Goal: Communication & Community: Answer question/provide support

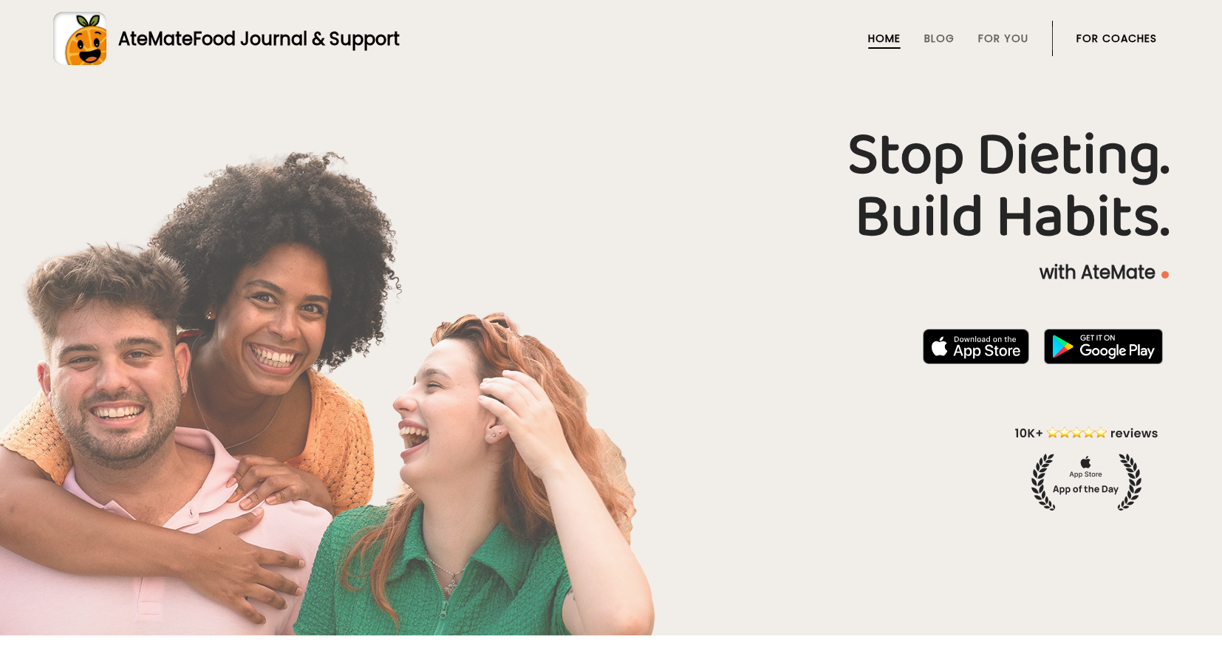
click at [1111, 38] on link "For Coaches" at bounding box center [1117, 39] width 81 height 12
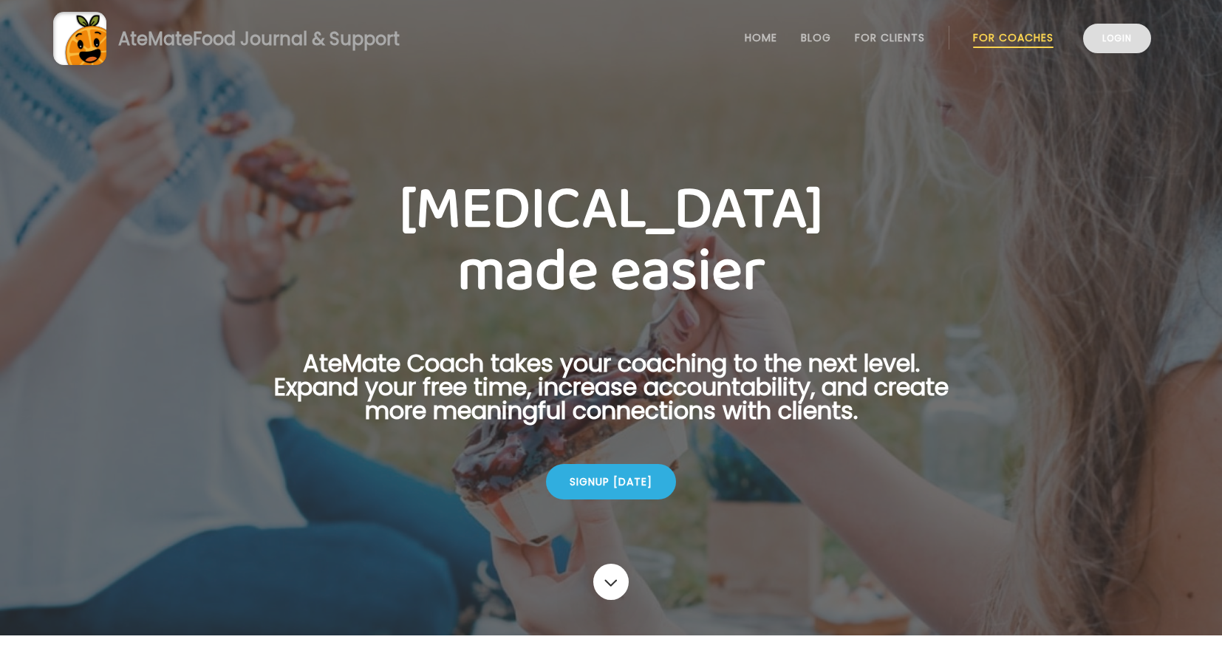
click at [1109, 50] on link "Login" at bounding box center [1117, 39] width 68 height 30
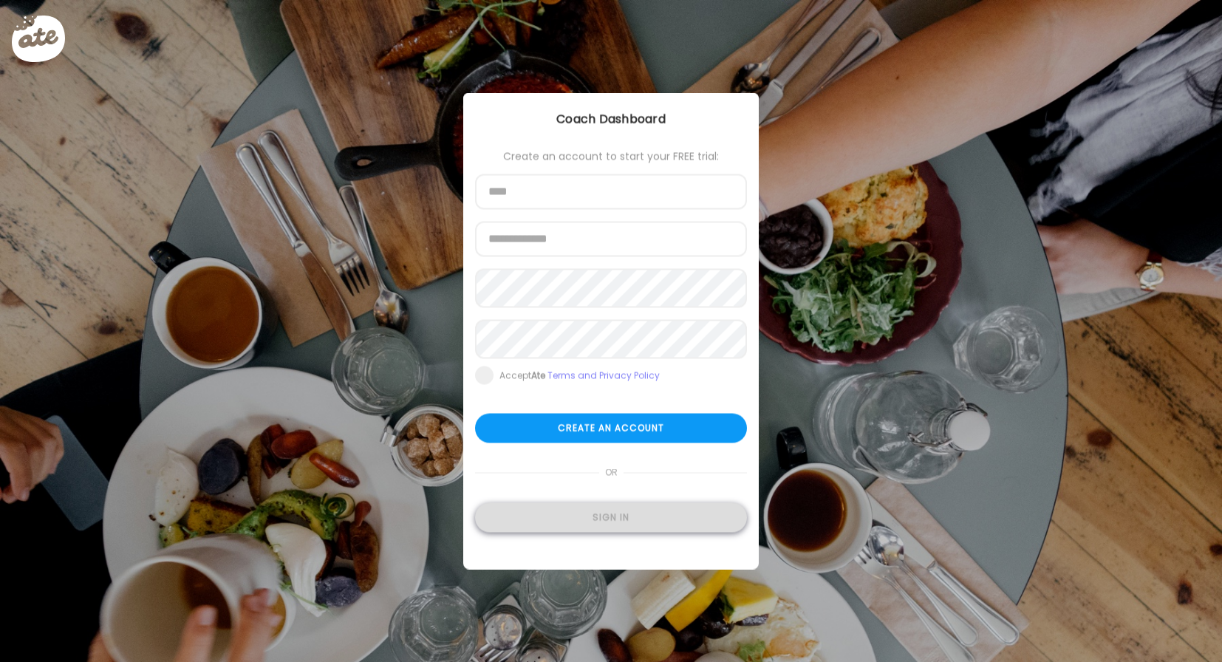
click at [583, 530] on div "Sign in" at bounding box center [611, 518] width 272 height 30
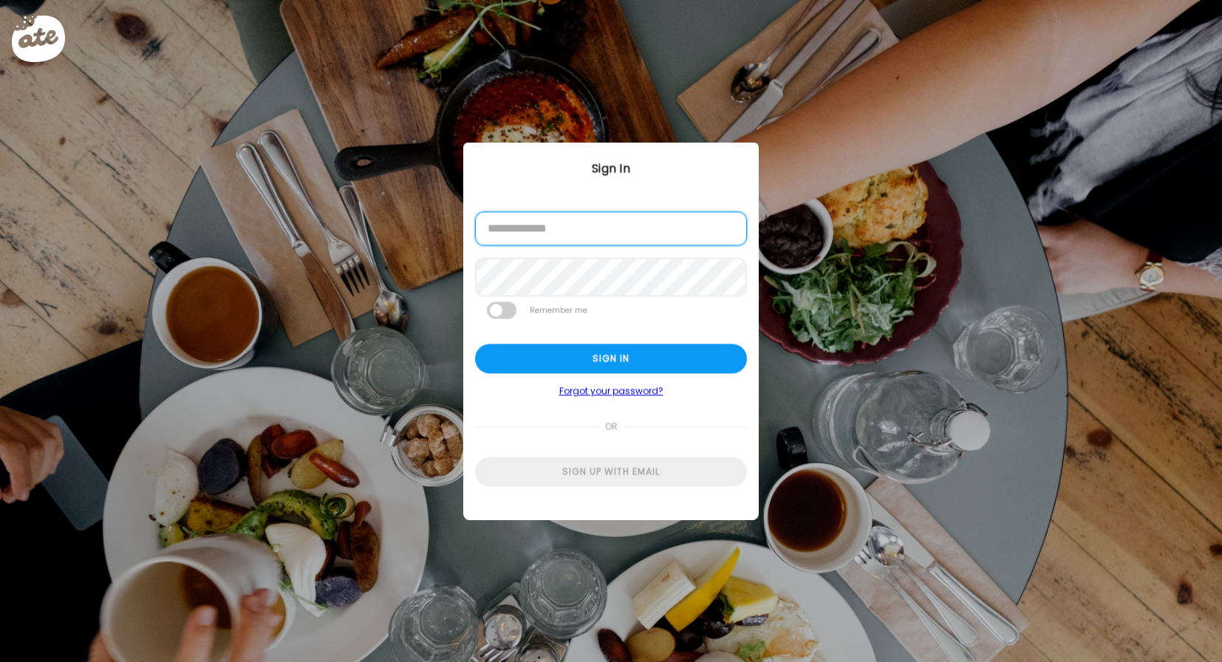
type input "**********"
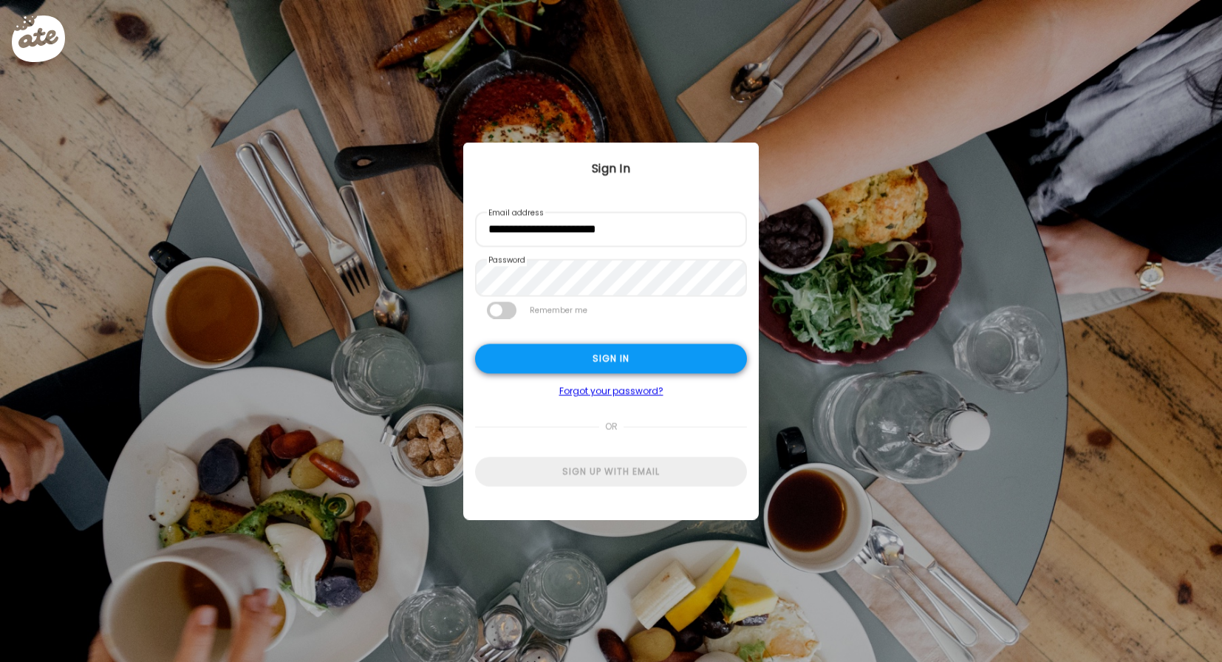
click at [573, 373] on div "Sign in" at bounding box center [611, 359] width 272 height 30
type input "**********"
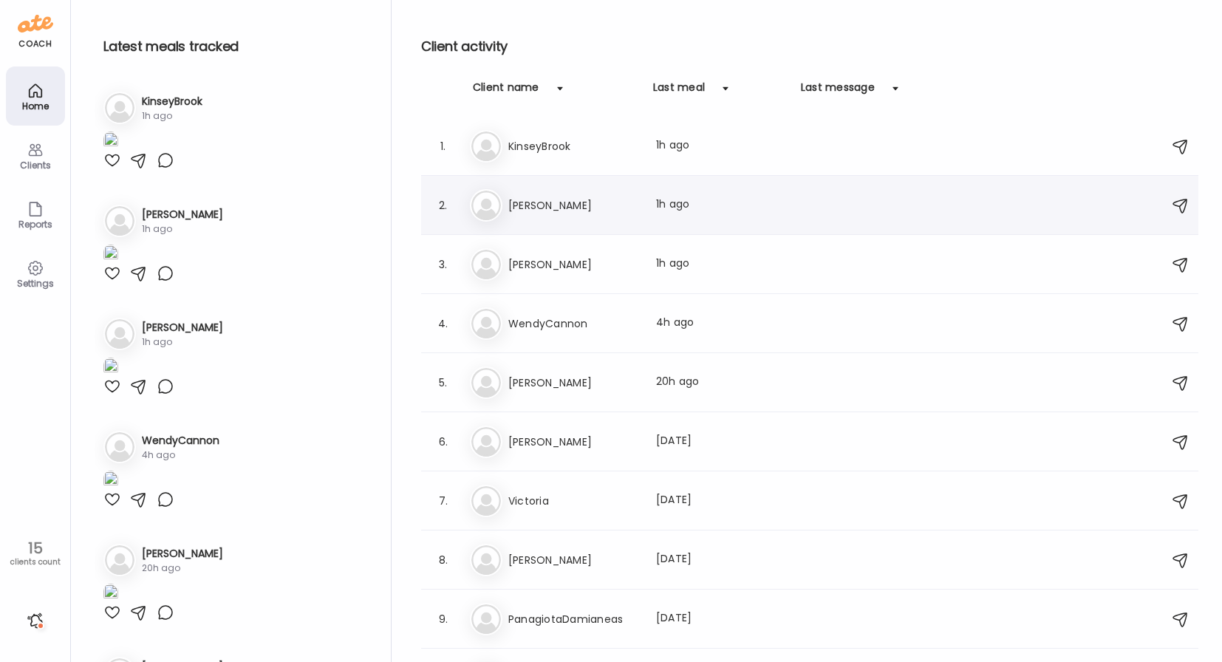
click at [593, 201] on h3 "[PERSON_NAME]" at bounding box center [573, 206] width 130 height 18
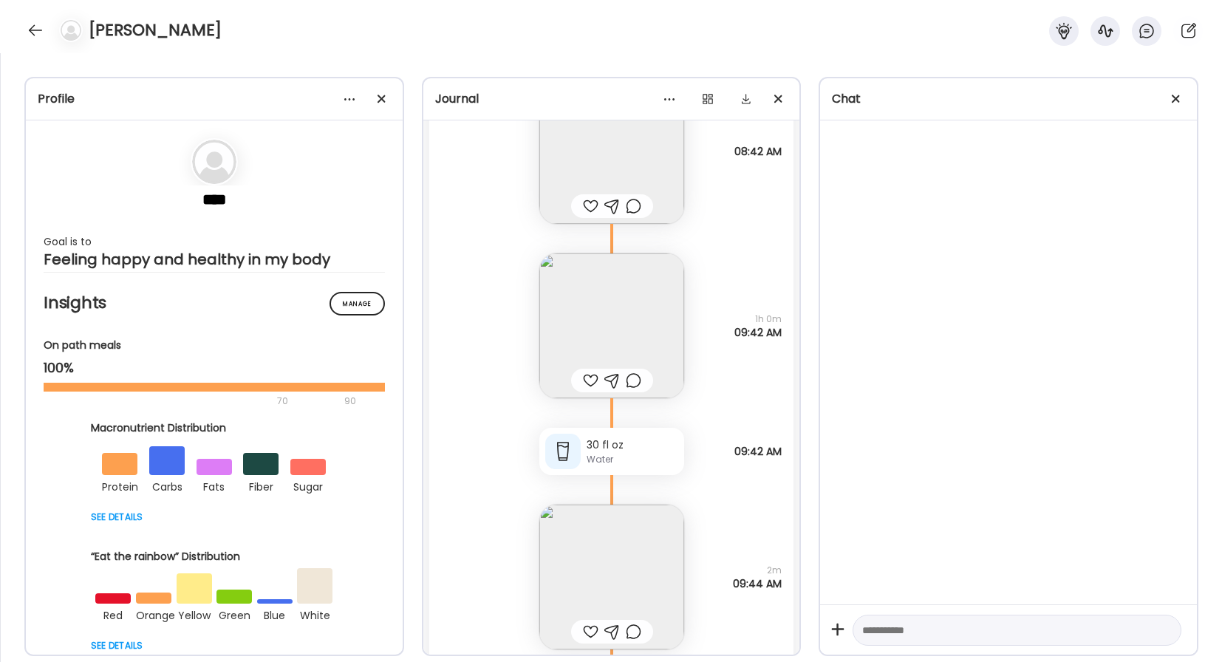
scroll to position [29926, 0]
click at [606, 296] on img at bounding box center [611, 326] width 145 height 145
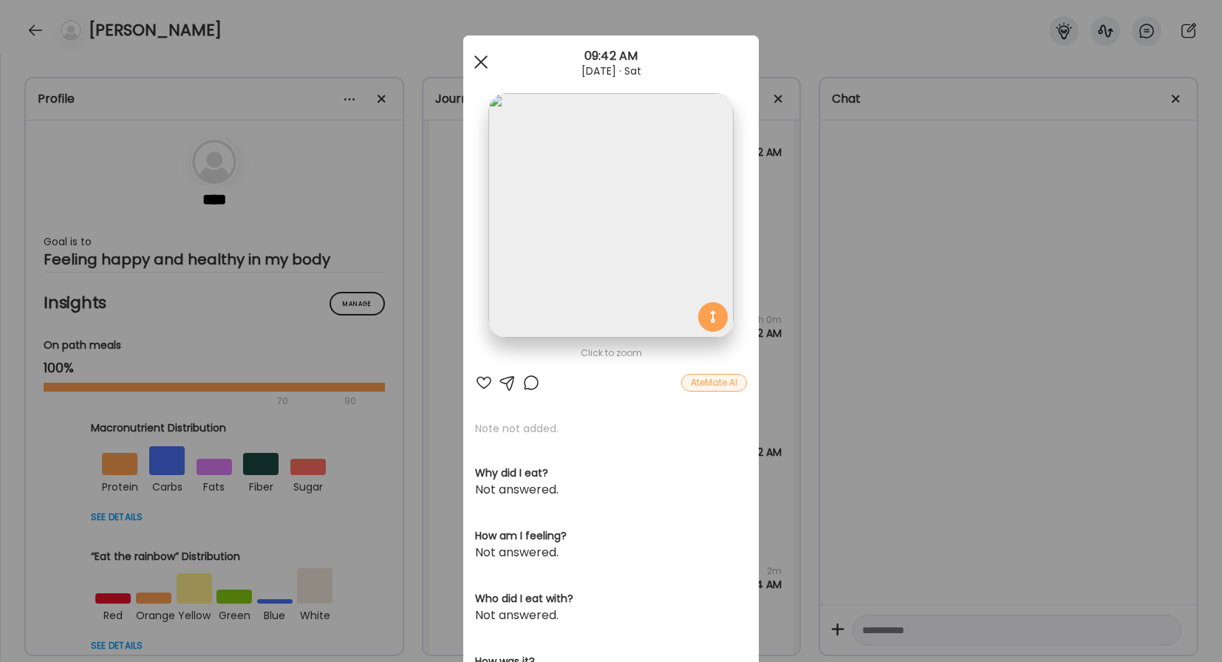
click at [477, 58] on span at bounding box center [480, 61] width 13 height 13
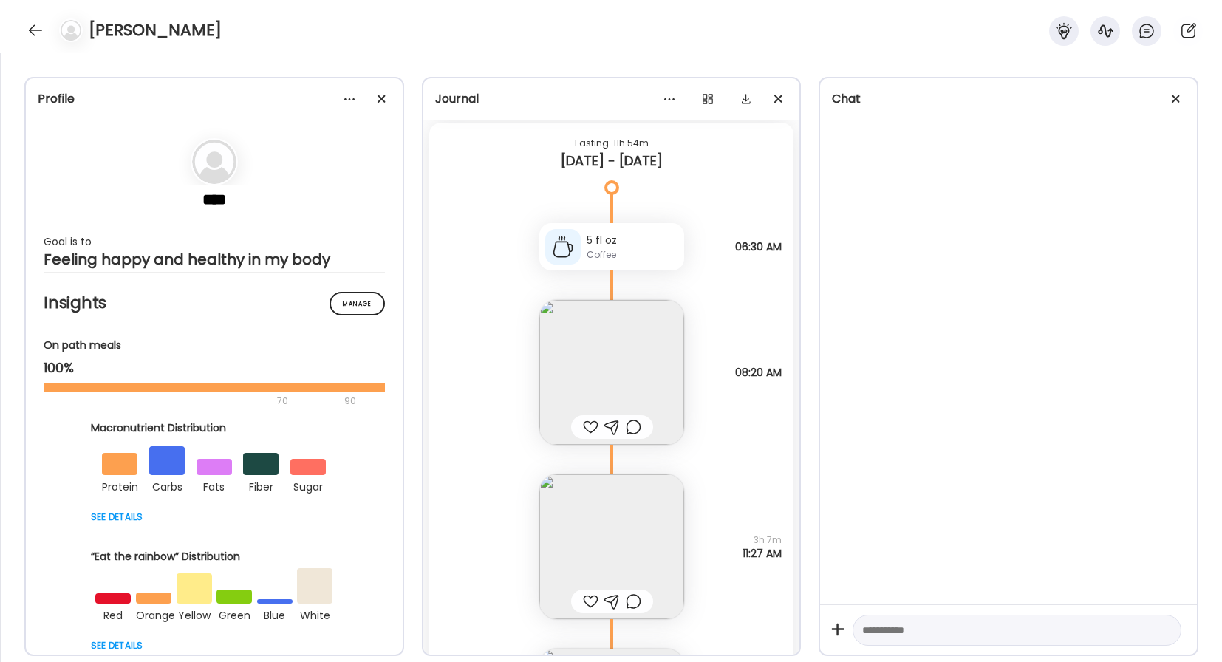
scroll to position [28080, 0]
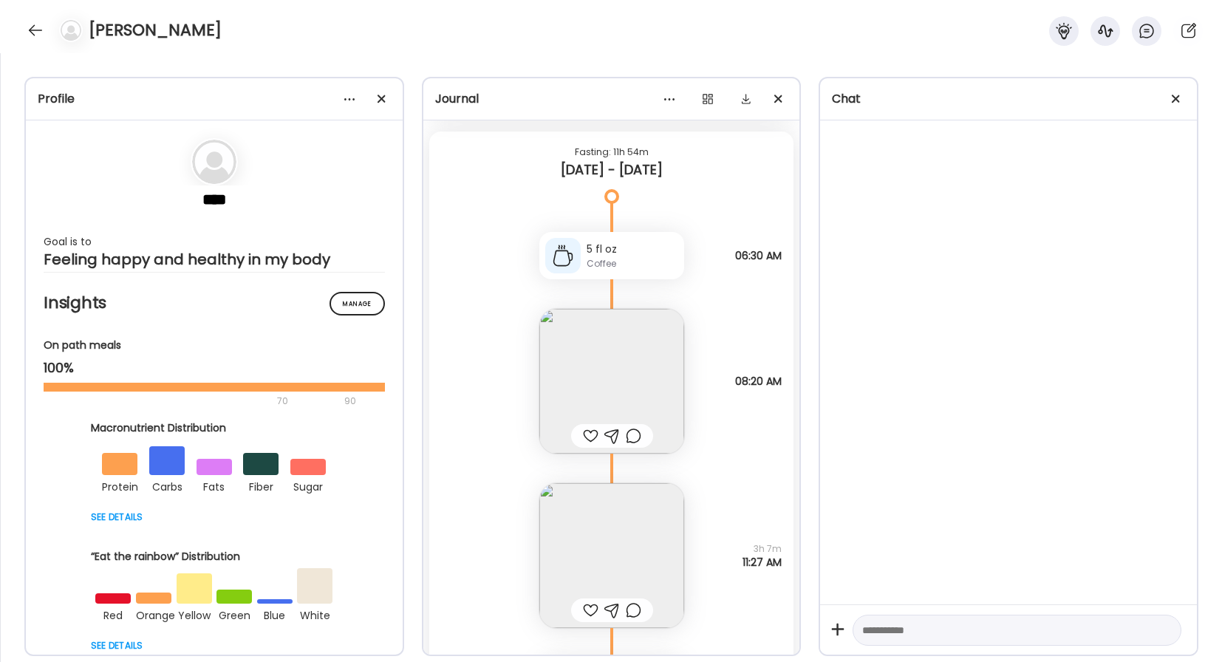
click at [641, 263] on div "Coffee" at bounding box center [633, 263] width 92 height 13
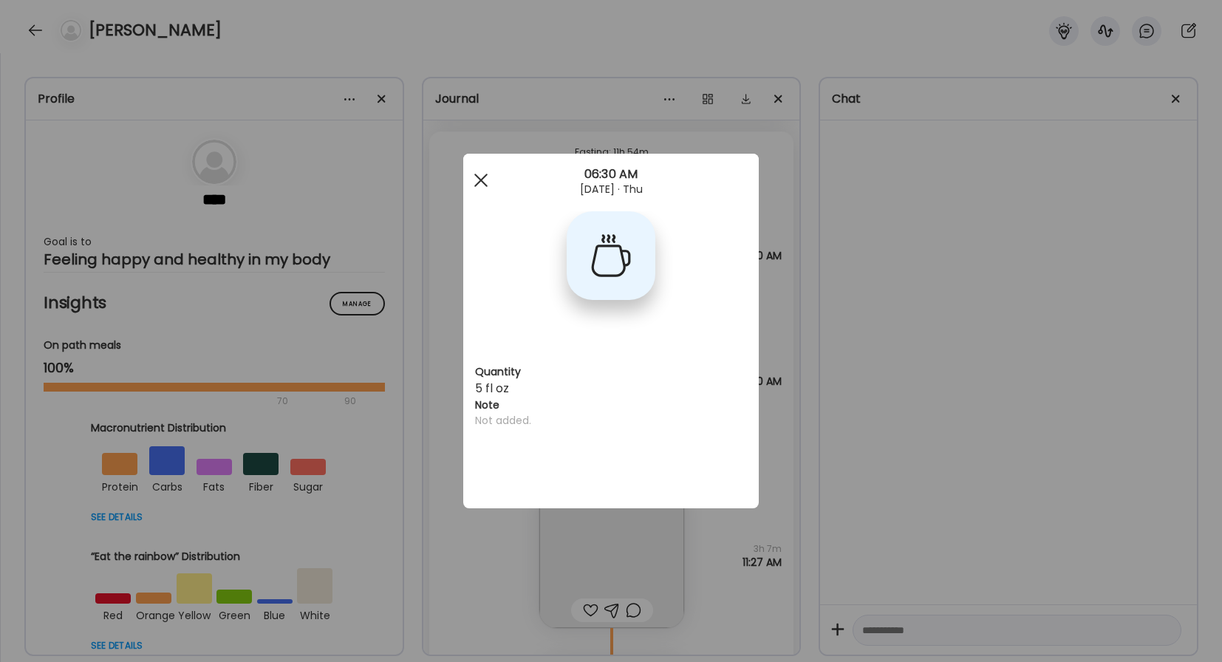
click at [481, 178] on div at bounding box center [481, 181] width 30 height 30
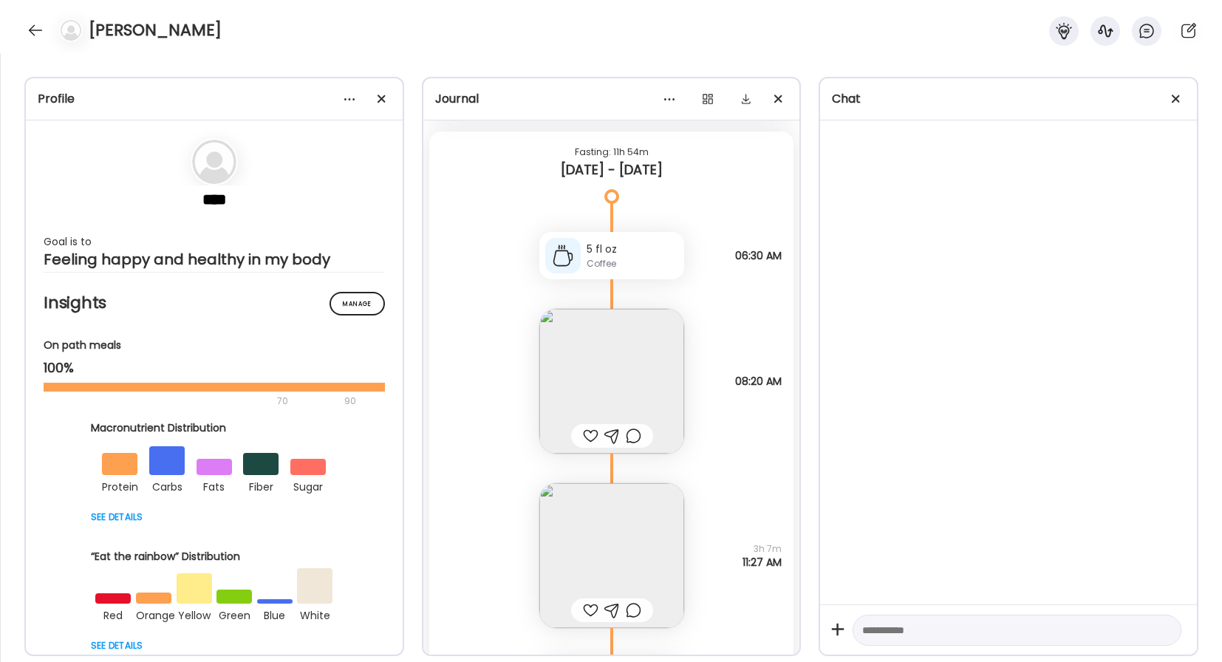
click at [634, 441] on div at bounding box center [634, 436] width 16 height 18
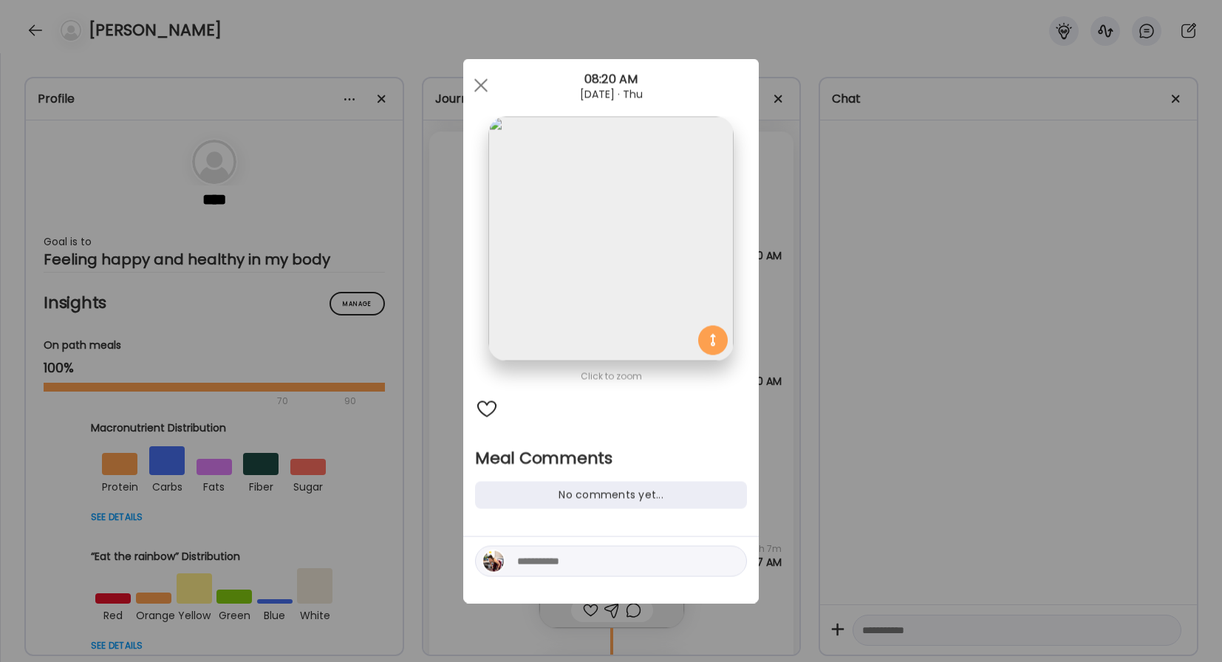
click at [548, 568] on textarea at bounding box center [617, 562] width 200 height 18
type textarea "**********"
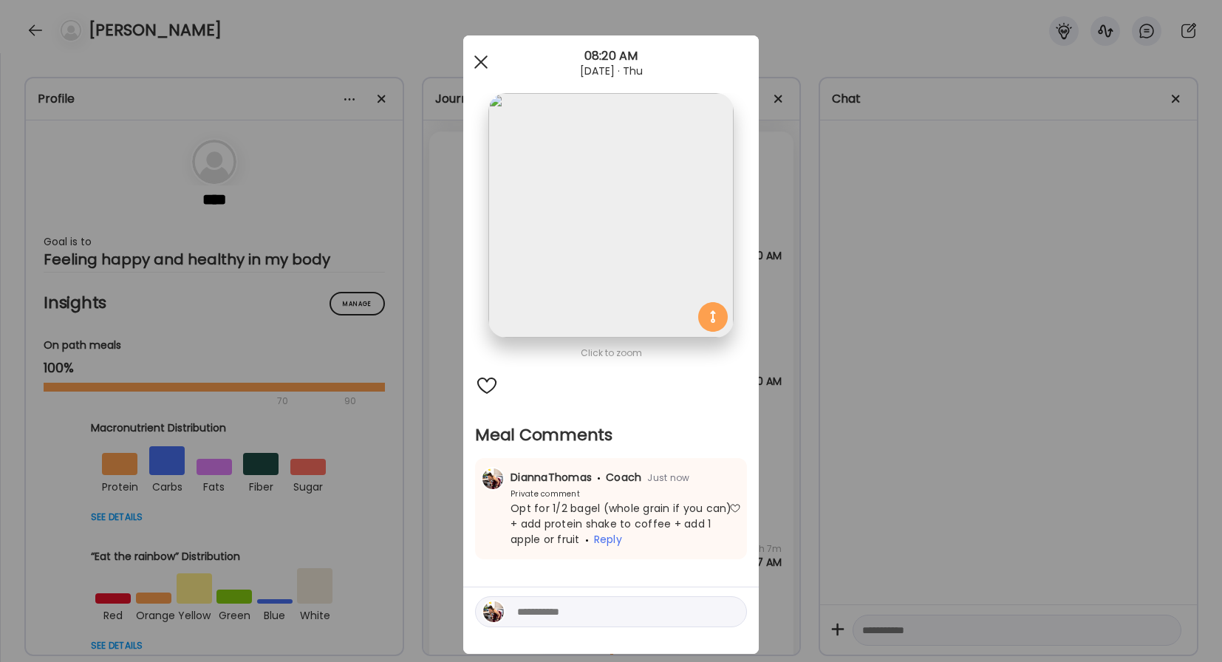
click at [480, 51] on div at bounding box center [481, 62] width 30 height 30
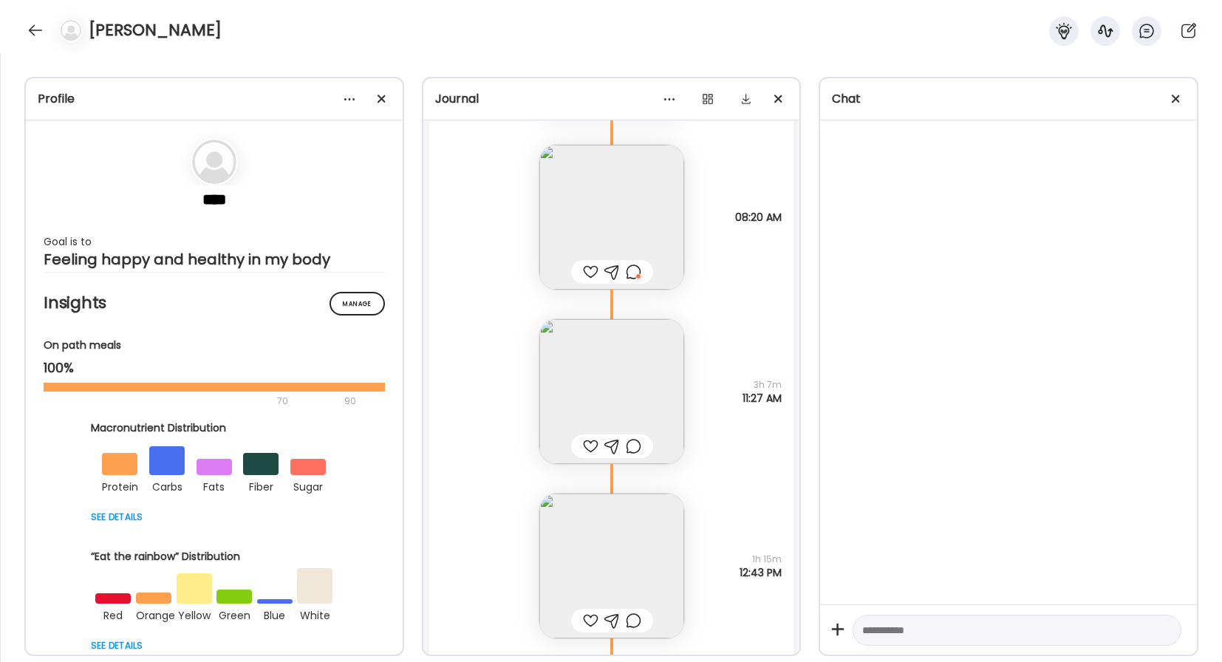
scroll to position [28248, 0]
click at [596, 379] on img at bounding box center [611, 388] width 145 height 145
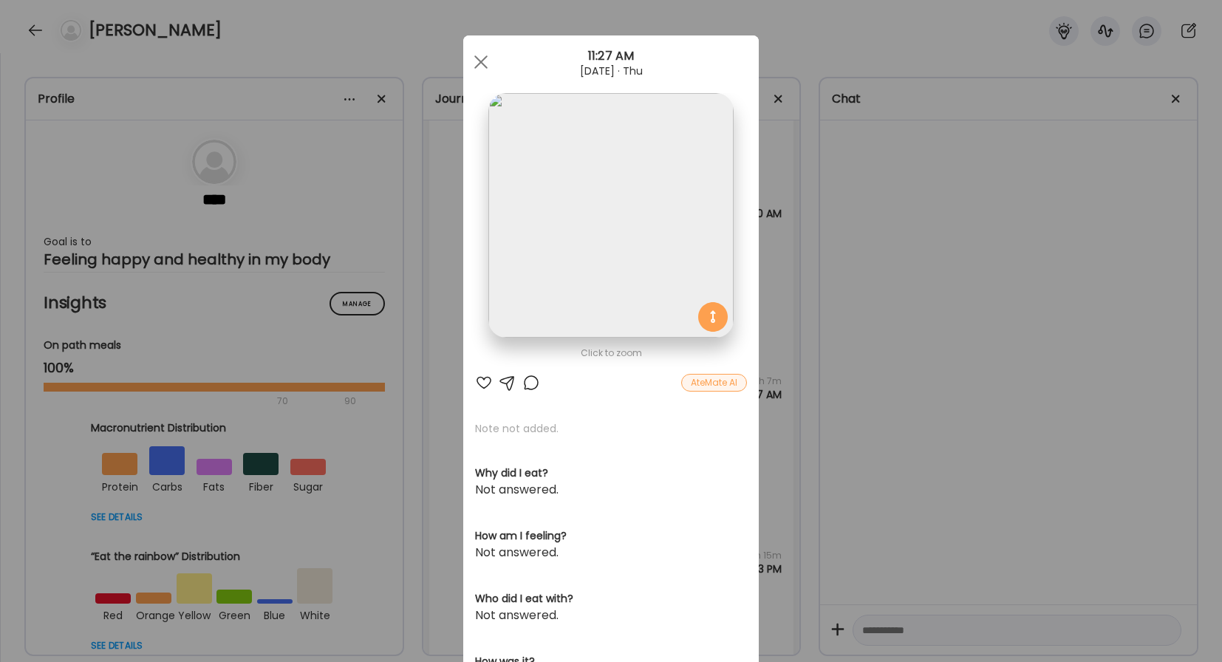
click at [532, 386] on div at bounding box center [531, 383] width 18 height 18
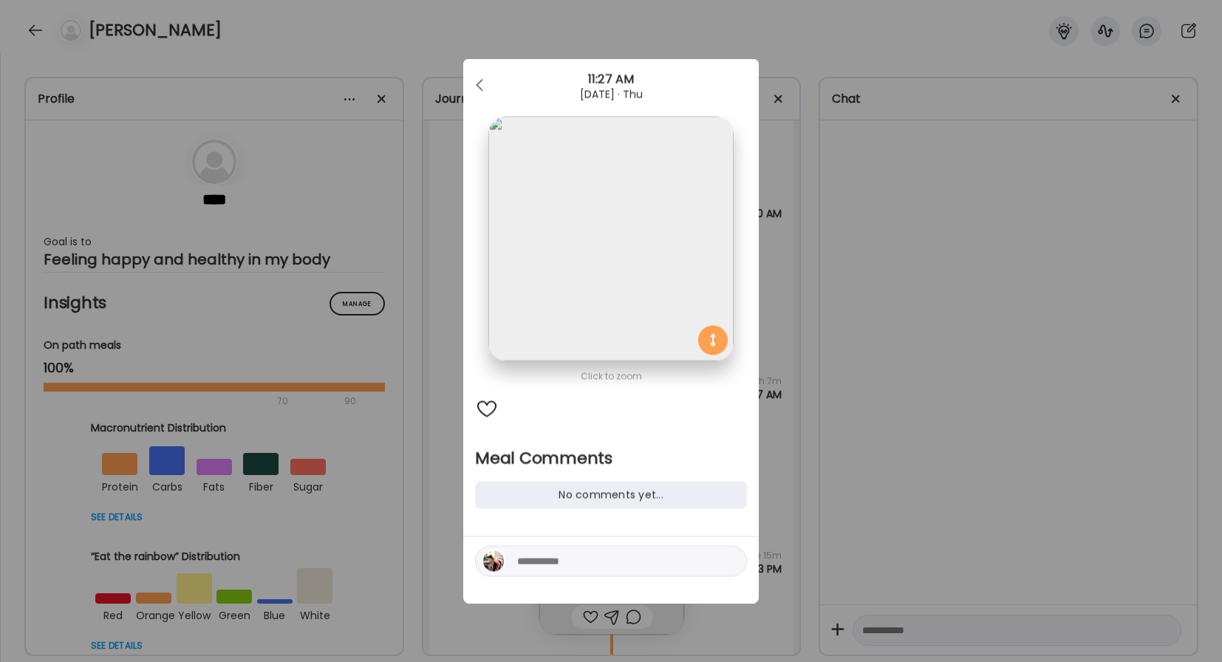
click at [586, 547] on div at bounding box center [611, 561] width 272 height 31
click at [586, 552] on div at bounding box center [611, 561] width 272 height 31
click at [570, 565] on textarea at bounding box center [617, 562] width 200 height 18
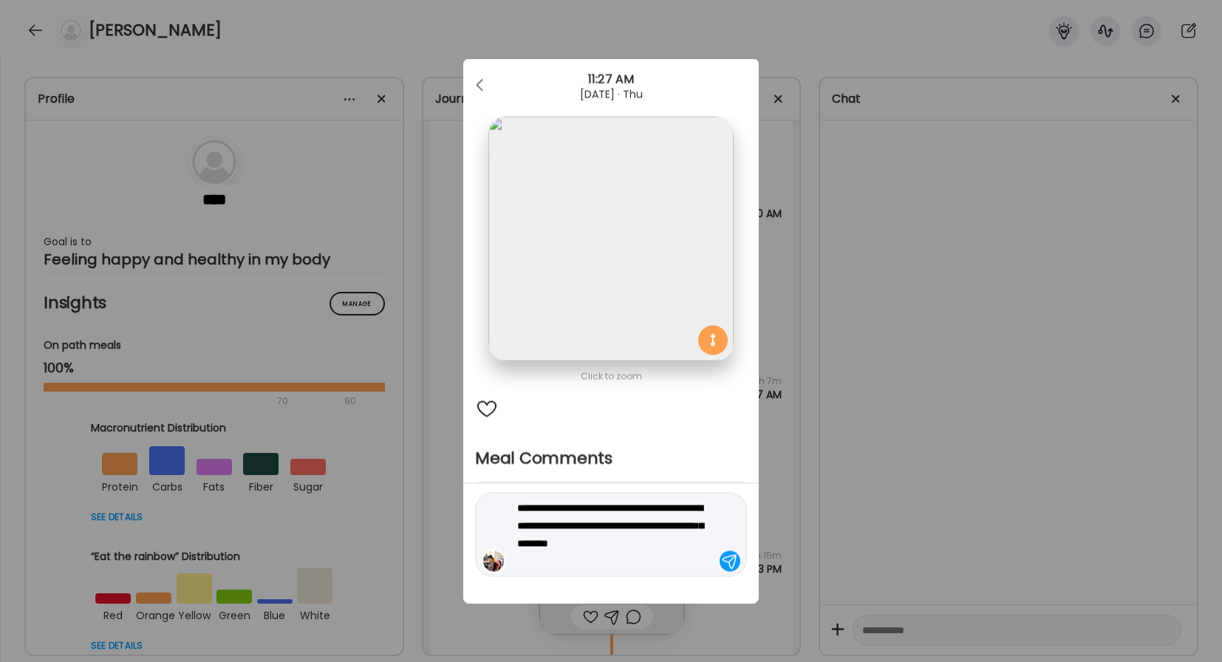
type textarea "**********"
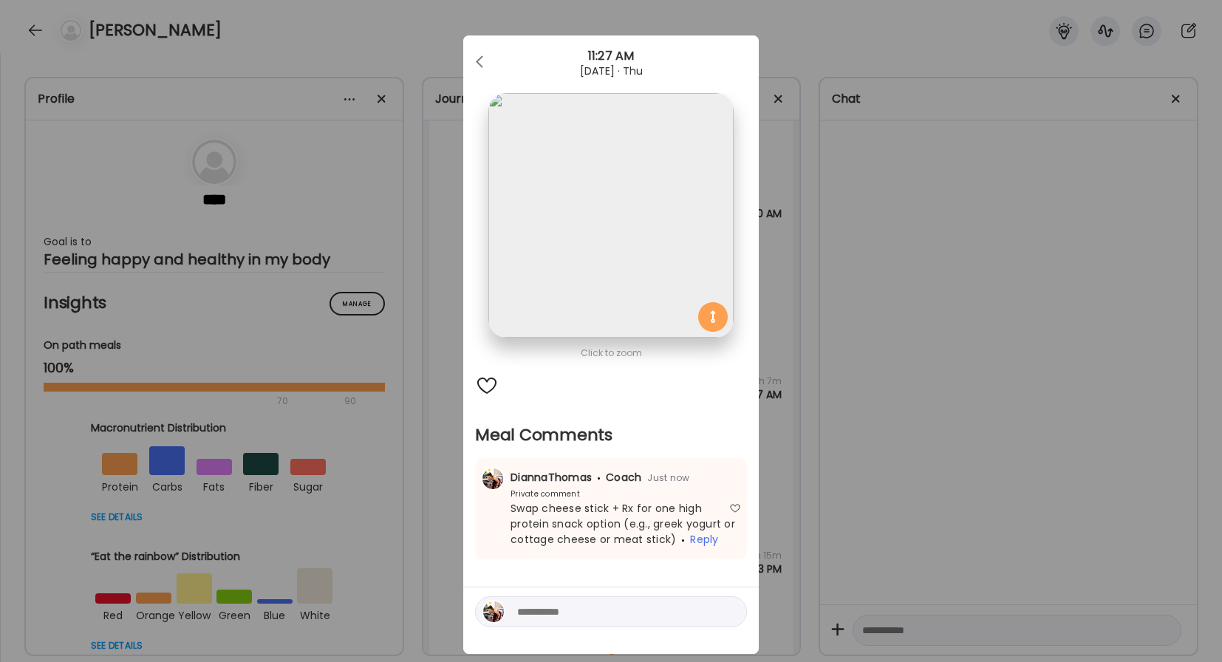
click at [471, 78] on div "Ate Coach Dashboard 11:27 AM [DATE] · Thu" at bounding box center [611, 61] width 296 height 53
click at [477, 61] on span at bounding box center [479, 58] width 7 height 7
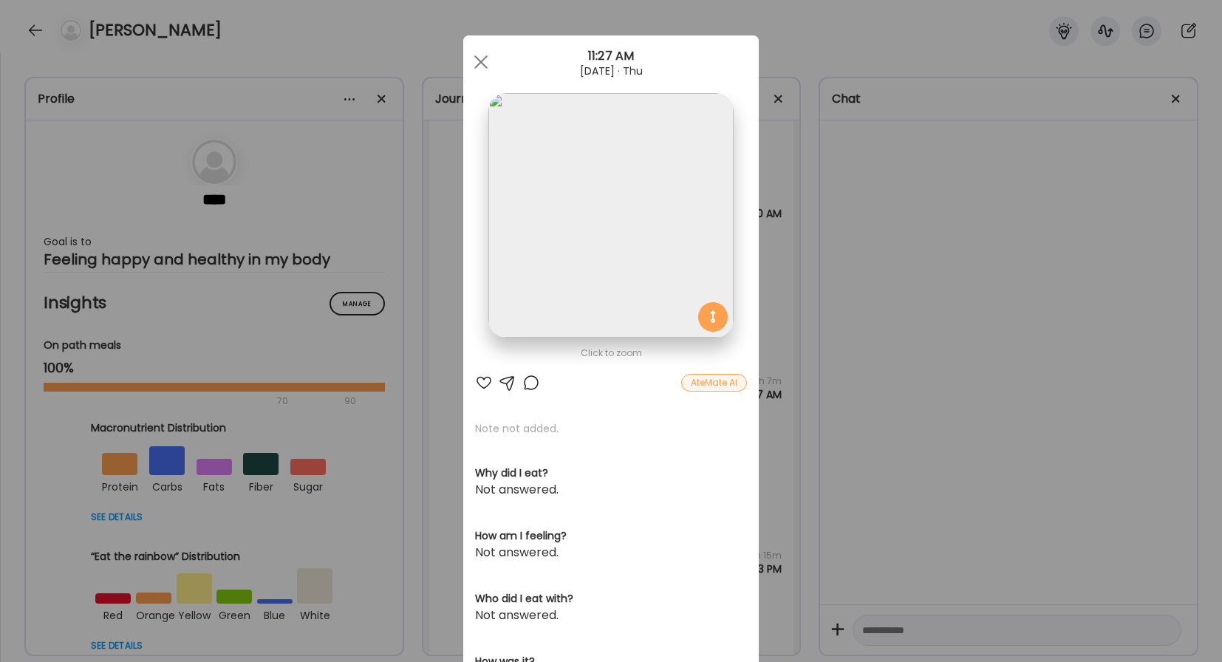
click at [483, 385] on div at bounding box center [484, 383] width 18 height 18
click at [469, 69] on div at bounding box center [481, 62] width 30 height 30
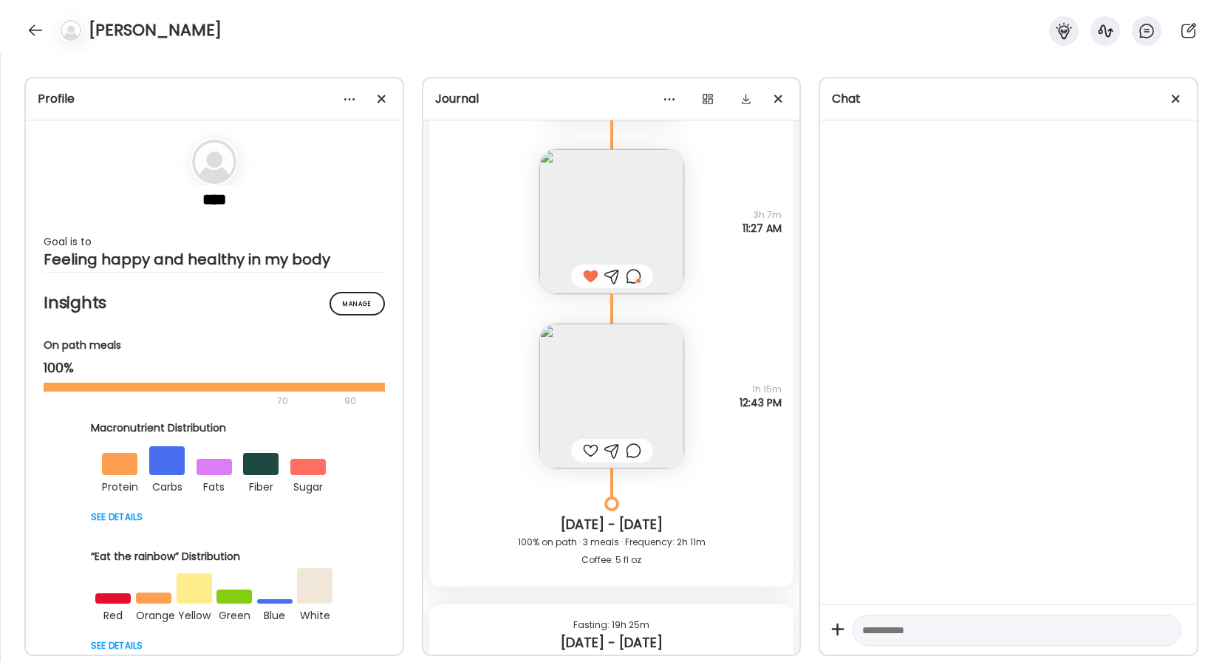
scroll to position [28413, 0]
click at [616, 381] on img at bounding box center [611, 396] width 145 height 145
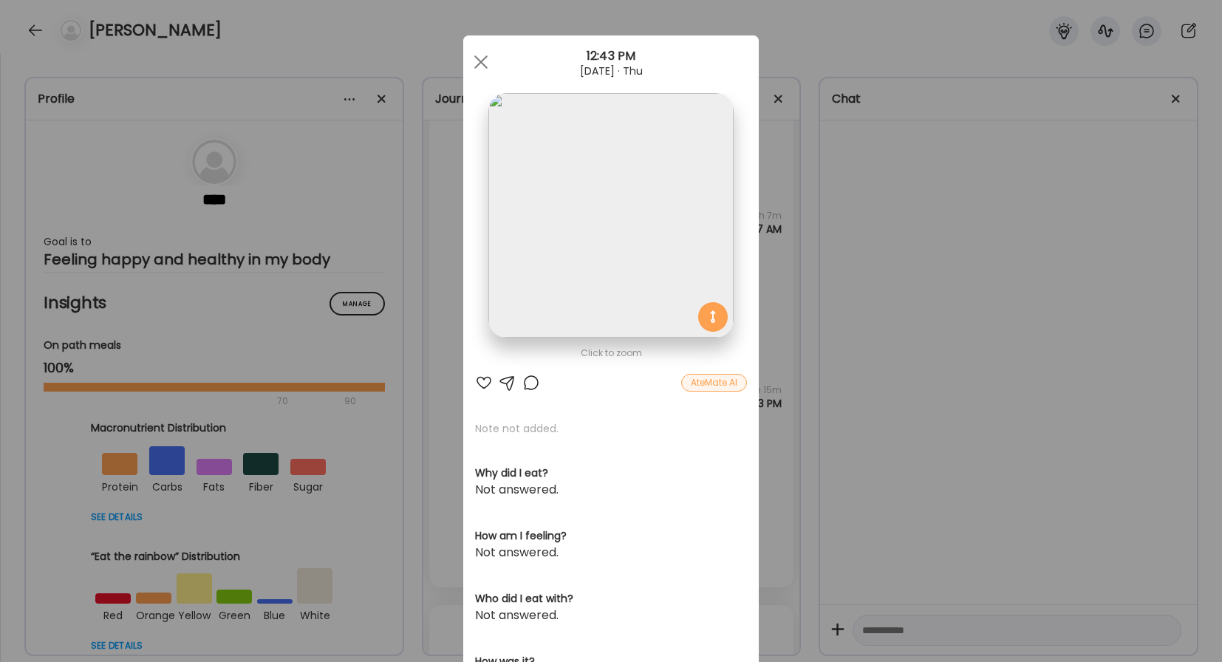
click at [482, 382] on div at bounding box center [484, 383] width 18 height 18
click at [524, 379] on div at bounding box center [531, 383] width 18 height 18
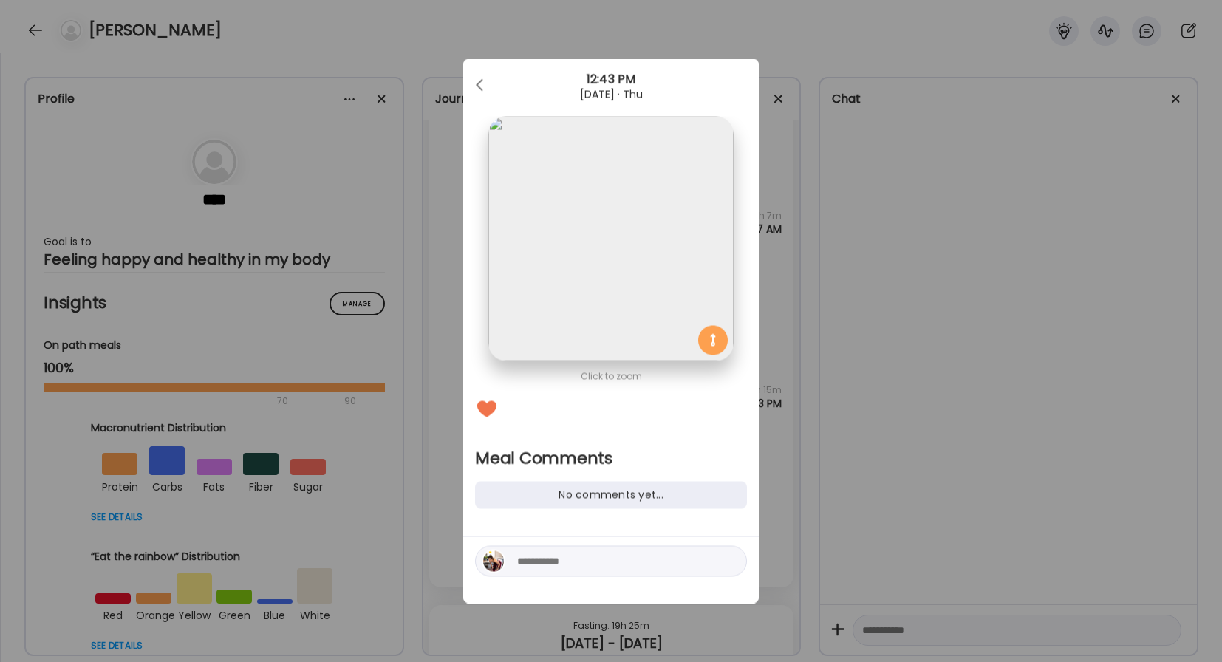
click at [537, 564] on textarea at bounding box center [617, 562] width 200 height 18
type textarea "**********"
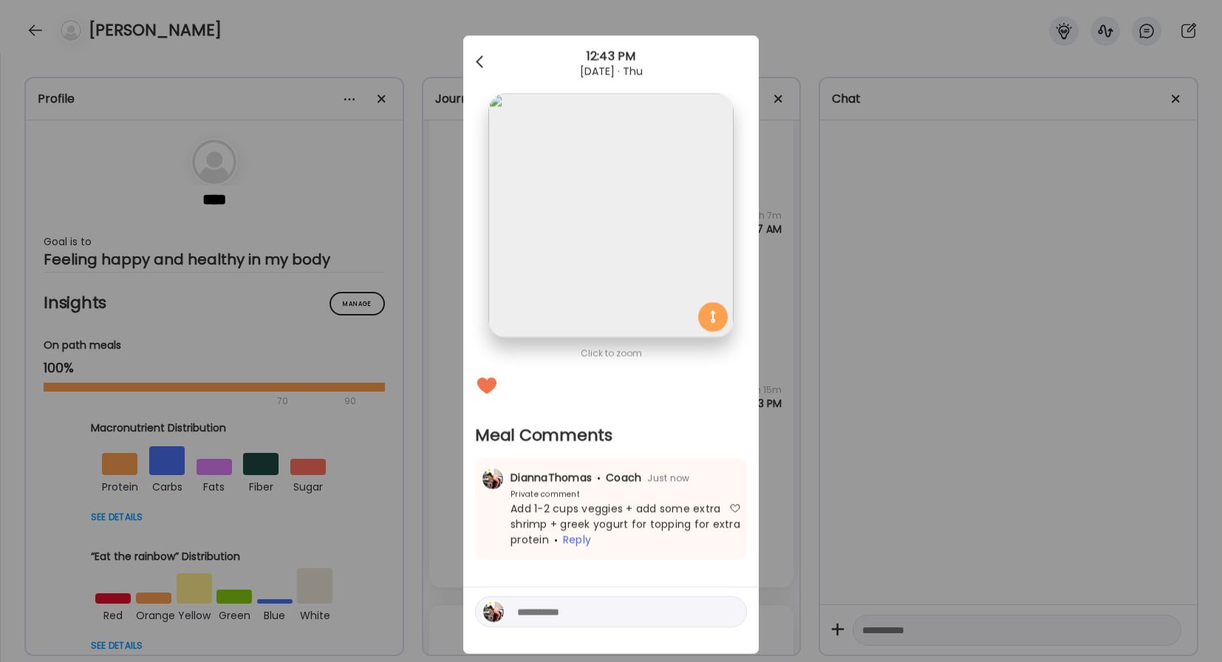
click at [476, 52] on div at bounding box center [481, 62] width 30 height 30
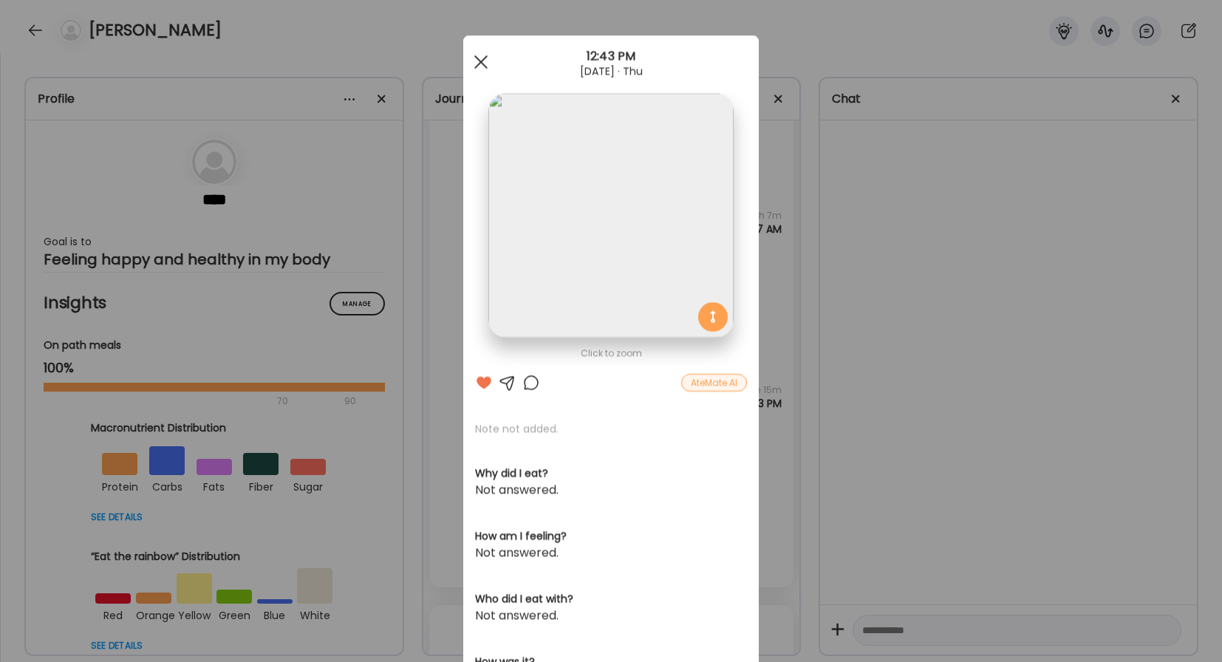
click at [477, 64] on div at bounding box center [481, 62] width 30 height 30
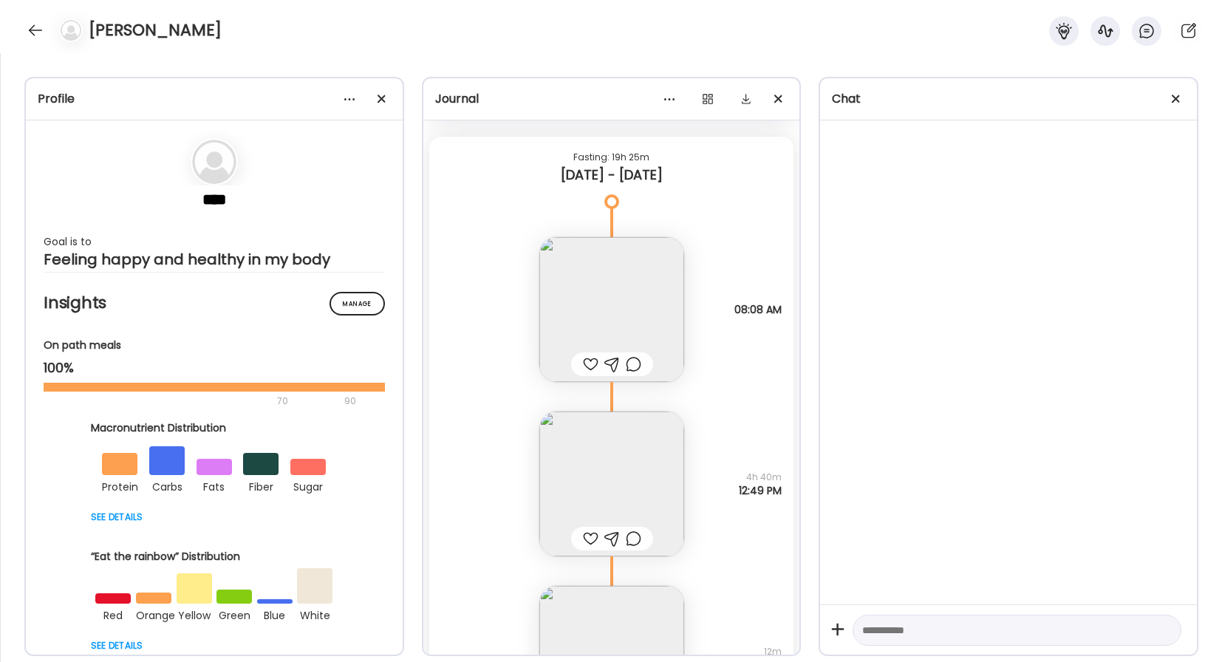
scroll to position [28826, 0]
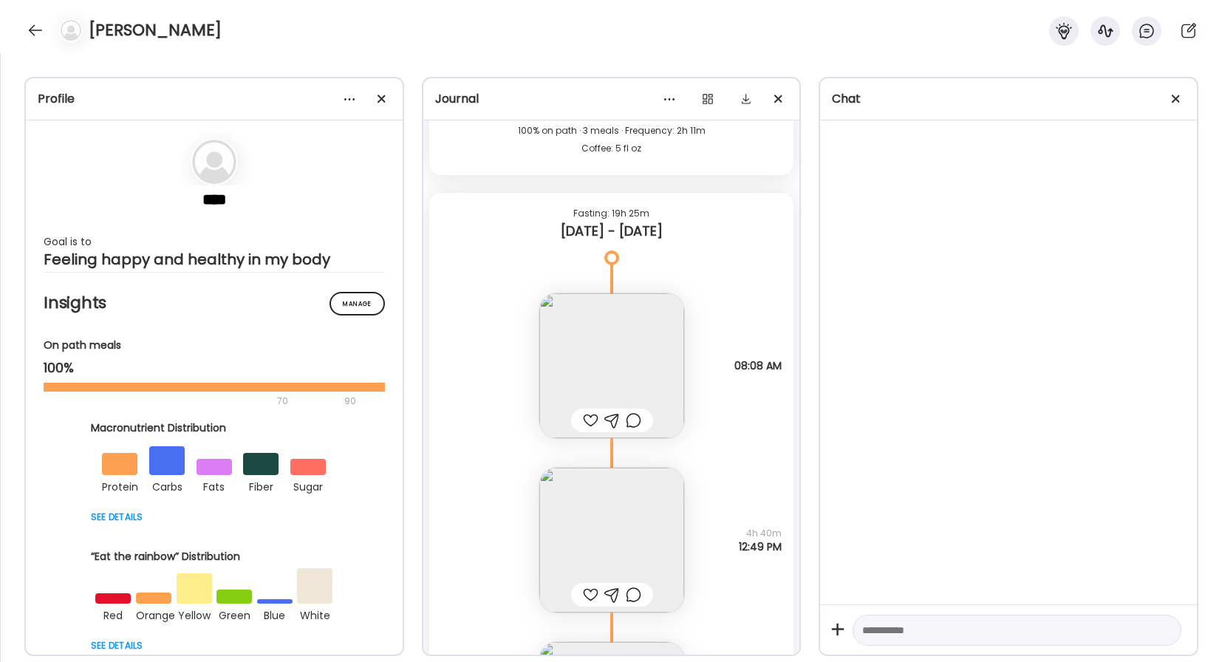
click at [599, 370] on img at bounding box center [611, 365] width 145 height 145
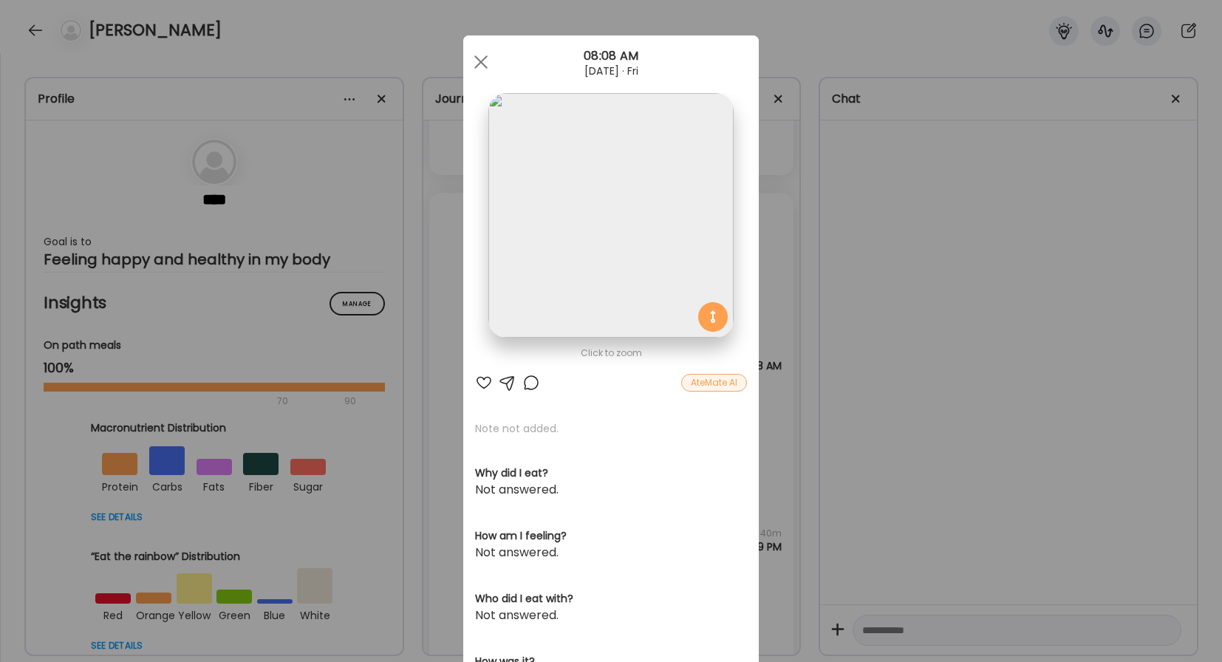
click at [486, 386] on div at bounding box center [484, 383] width 18 height 18
click at [534, 384] on div at bounding box center [531, 383] width 18 height 18
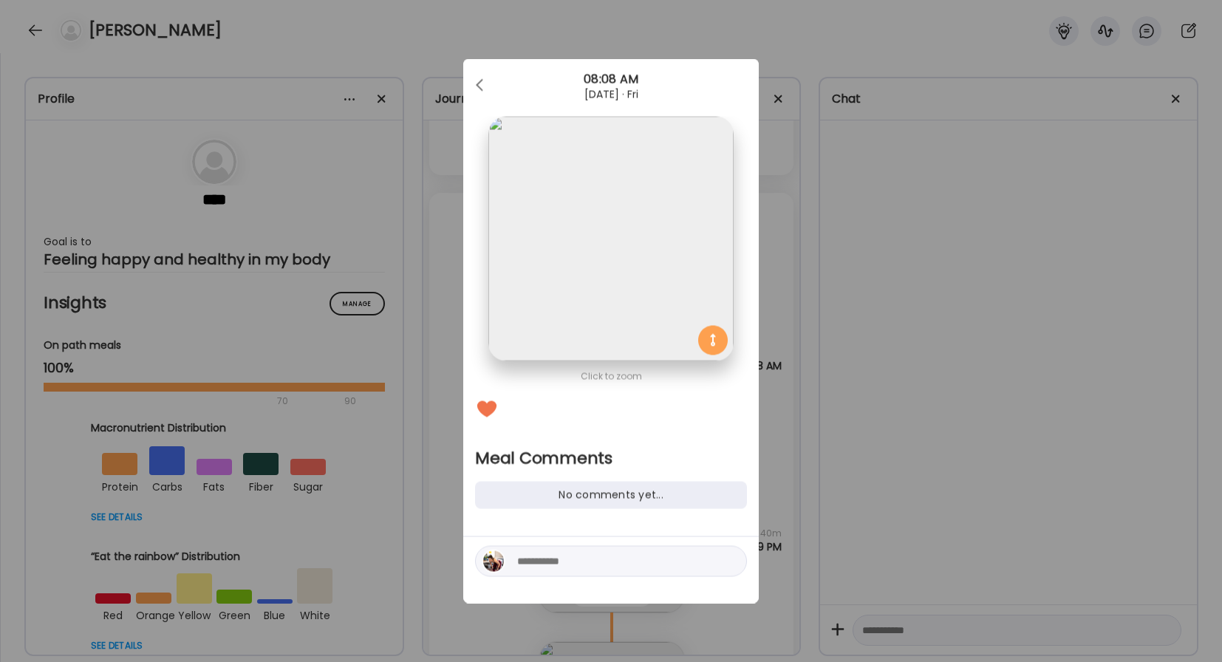
click at [542, 565] on textarea at bounding box center [617, 562] width 200 height 18
type textarea "*"
type textarea "**********"
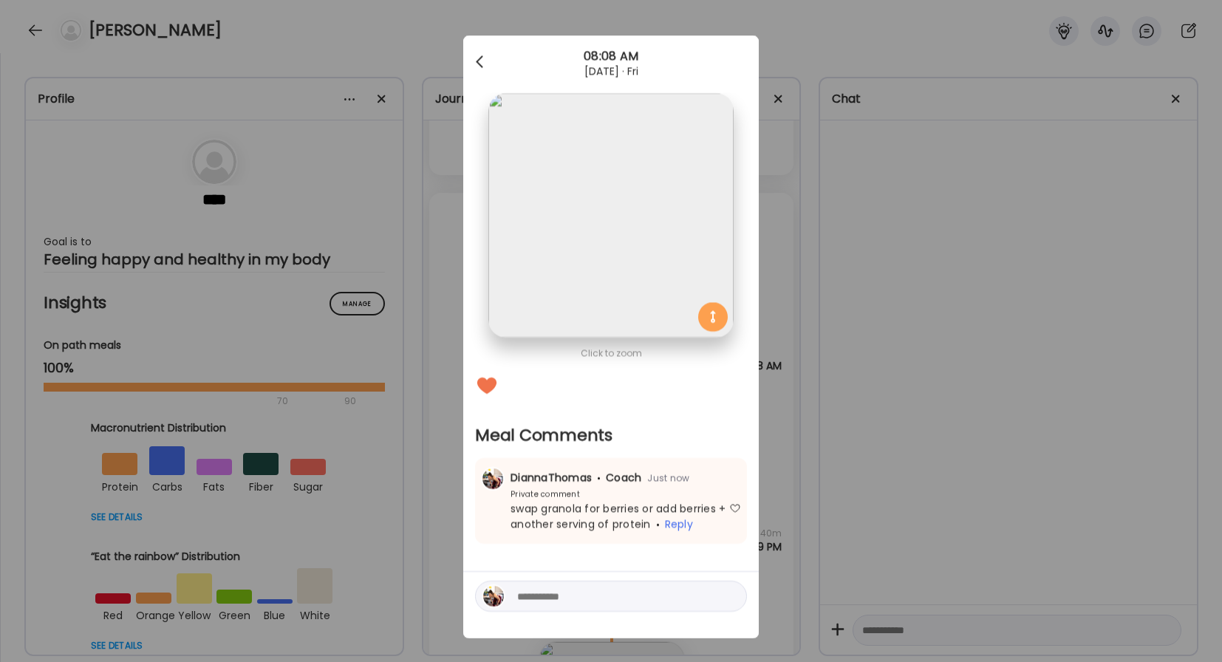
click at [488, 73] on div at bounding box center [481, 62] width 30 height 30
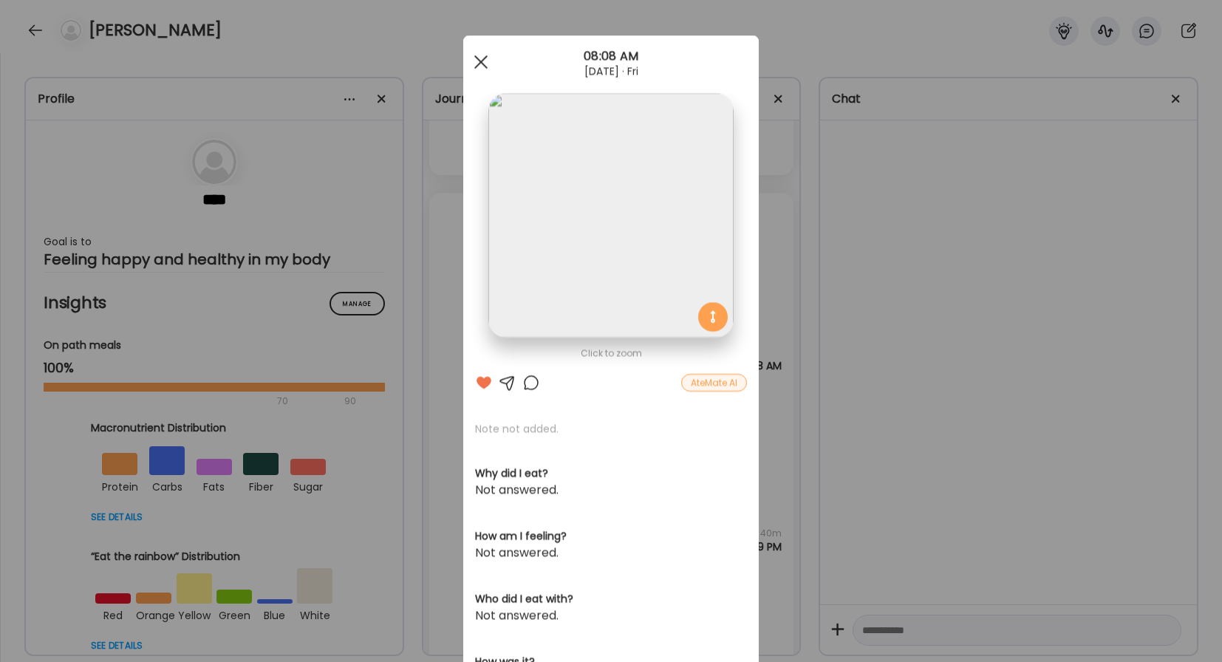
click at [486, 69] on div at bounding box center [481, 62] width 30 height 30
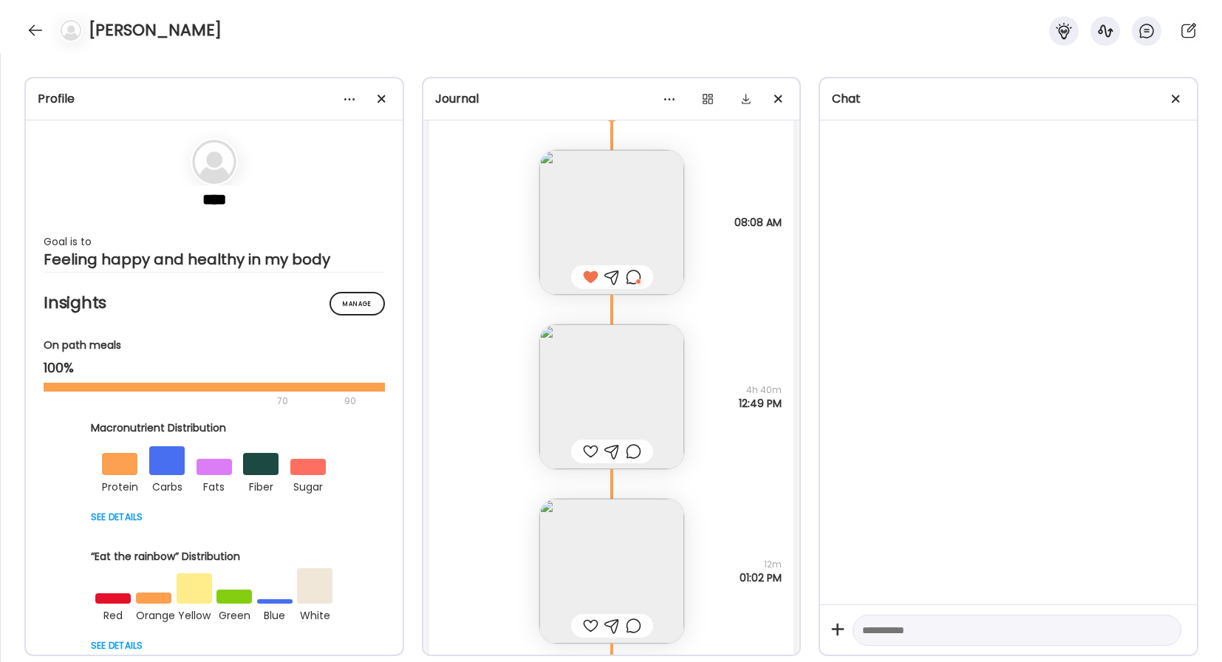
scroll to position [28991, 0]
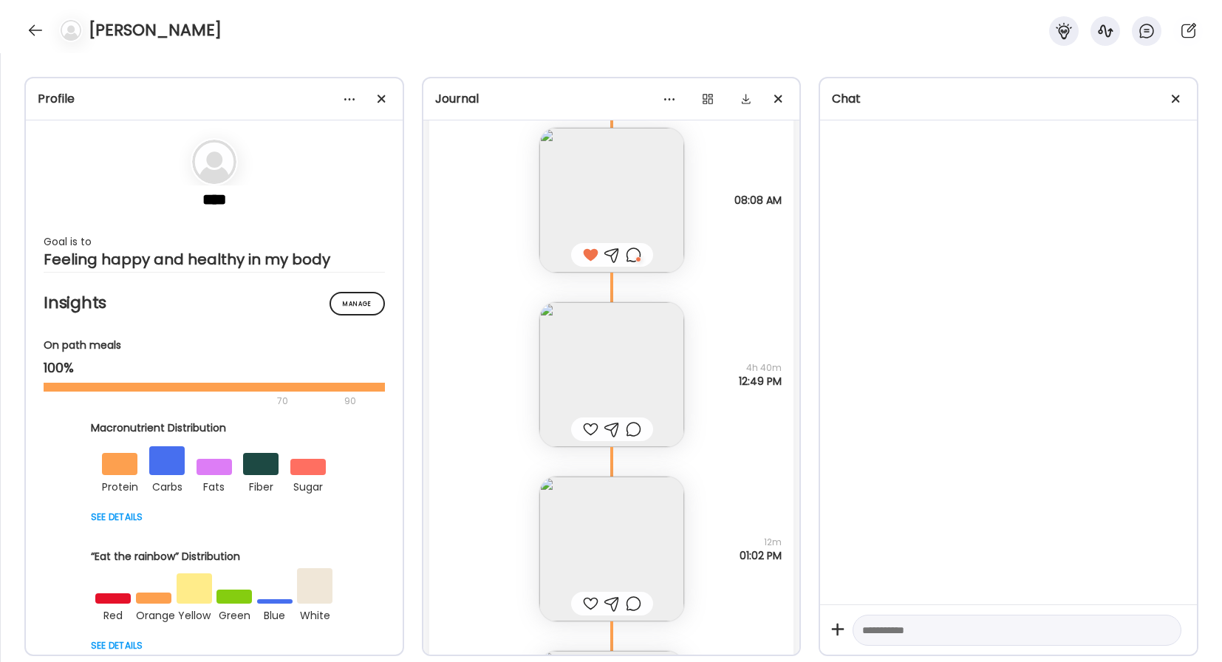
click at [584, 349] on img at bounding box center [611, 374] width 145 height 145
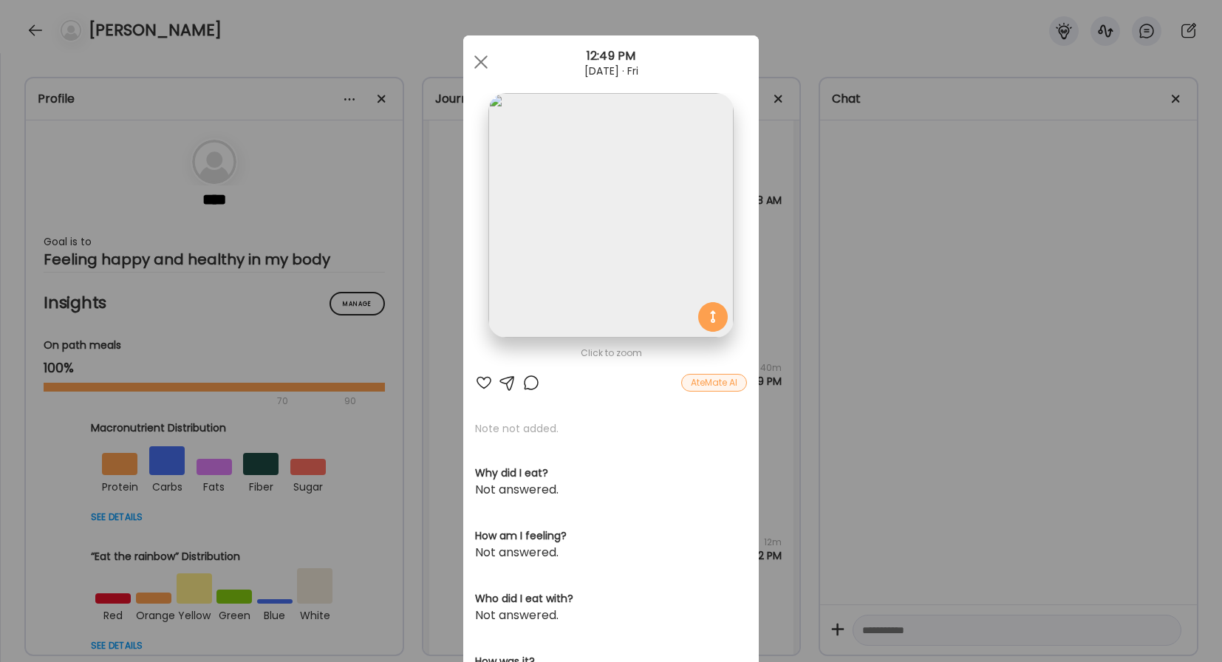
click at [483, 379] on div at bounding box center [484, 383] width 18 height 18
click at [530, 387] on div at bounding box center [531, 383] width 18 height 18
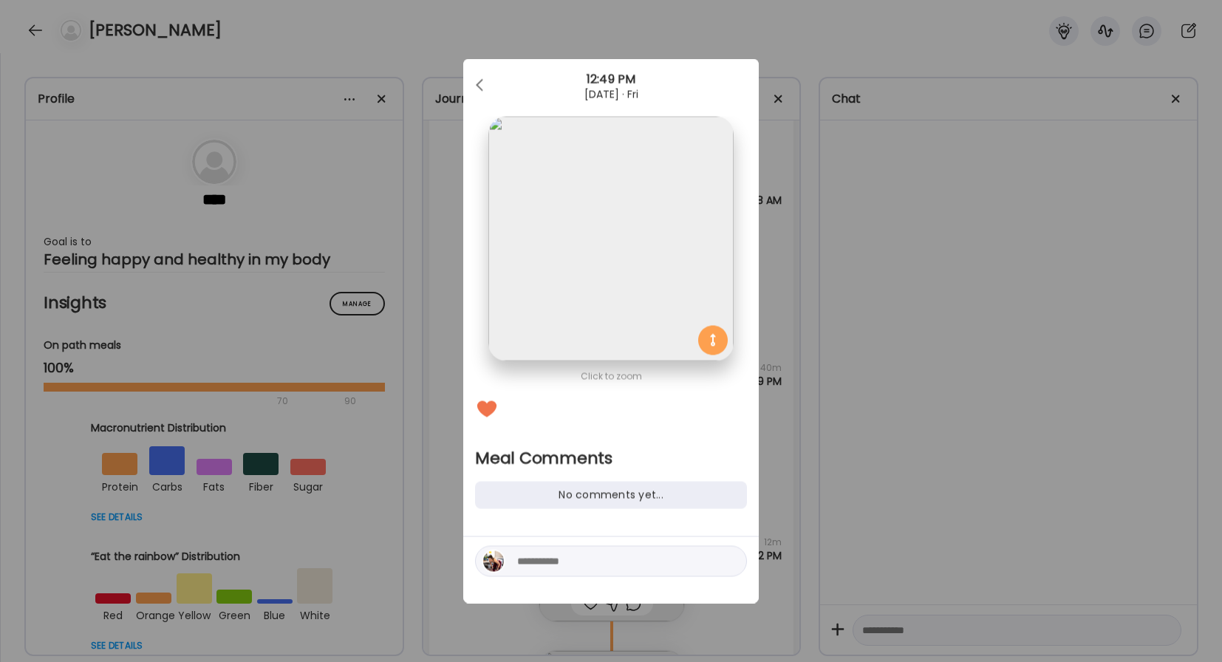
click at [551, 559] on textarea at bounding box center [617, 562] width 200 height 18
type textarea "**********"
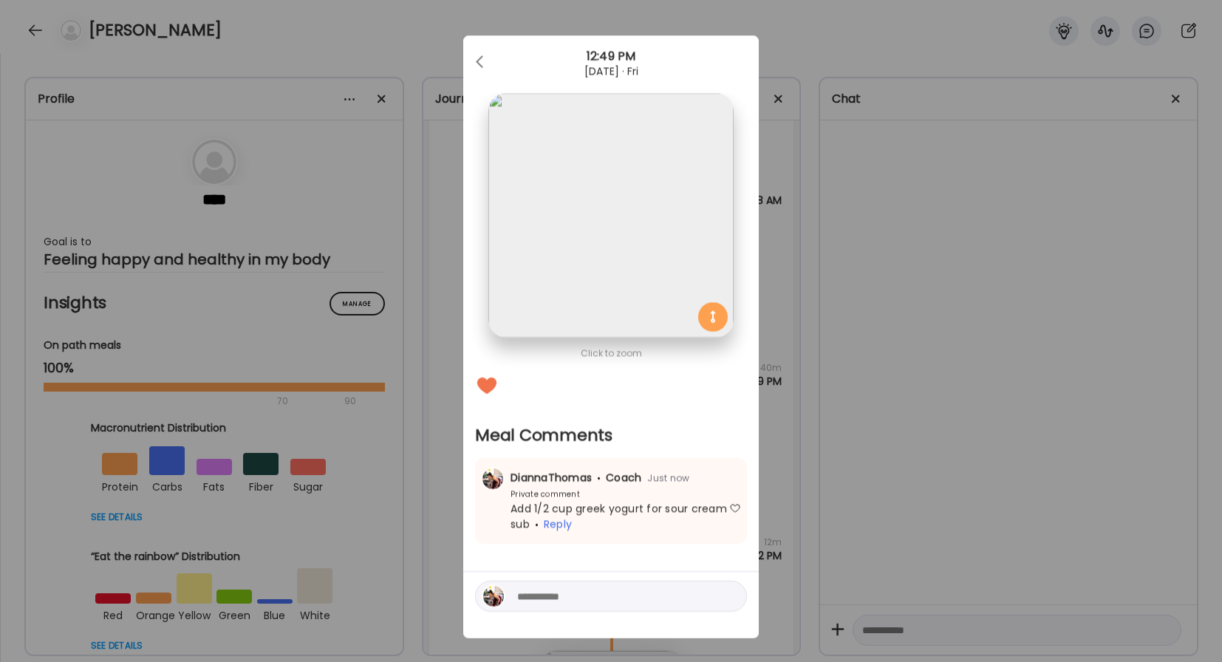
click at [552, 601] on textarea at bounding box center [617, 597] width 200 height 18
type textarea "**********"
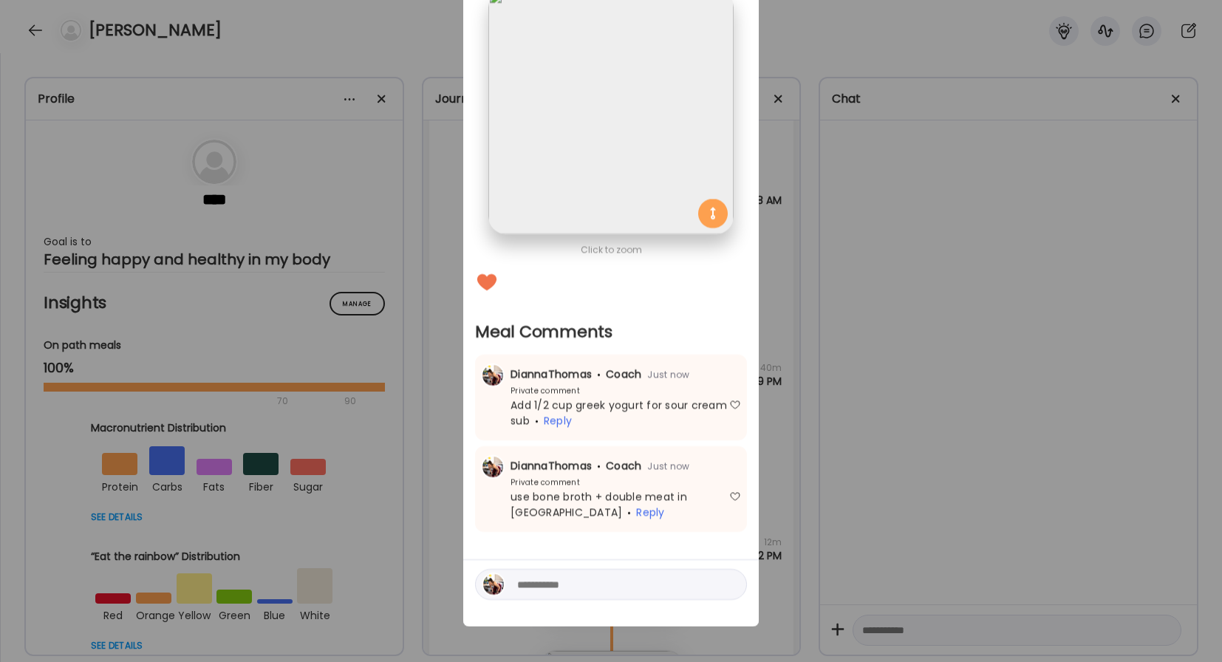
scroll to position [103, 0]
click at [592, 590] on textarea at bounding box center [617, 585] width 200 height 18
type textarea "**********"
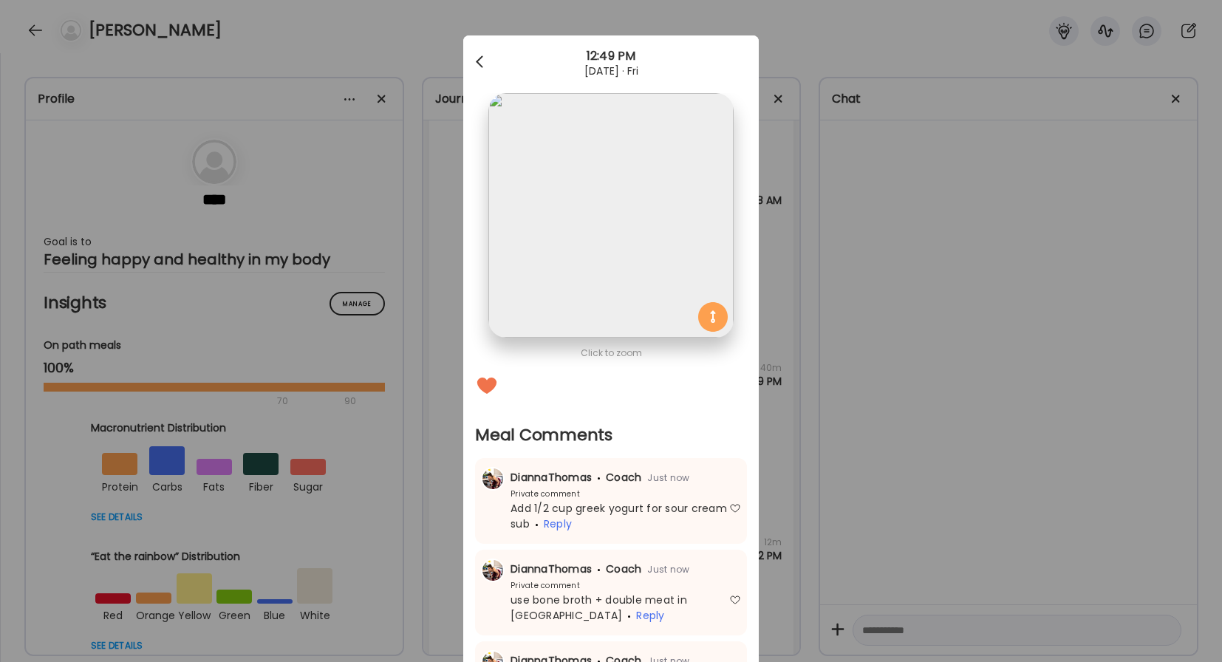
scroll to position [0, 0]
click at [476, 68] on div at bounding box center [481, 62] width 30 height 30
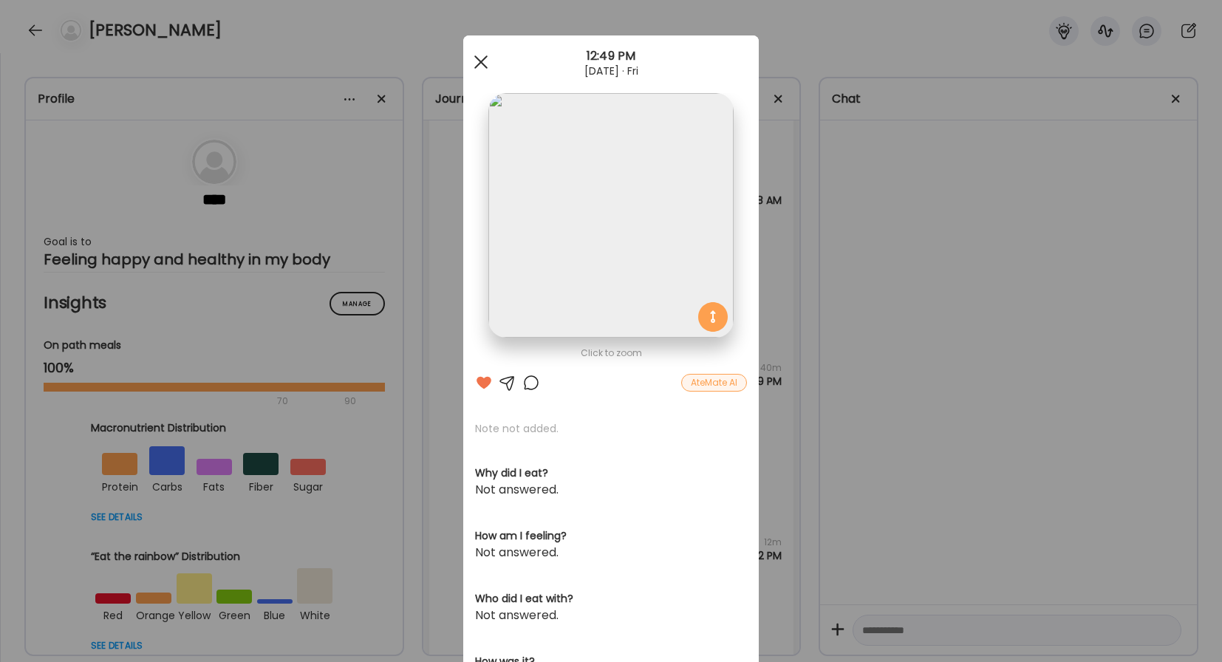
click at [476, 67] on span at bounding box center [480, 61] width 13 height 13
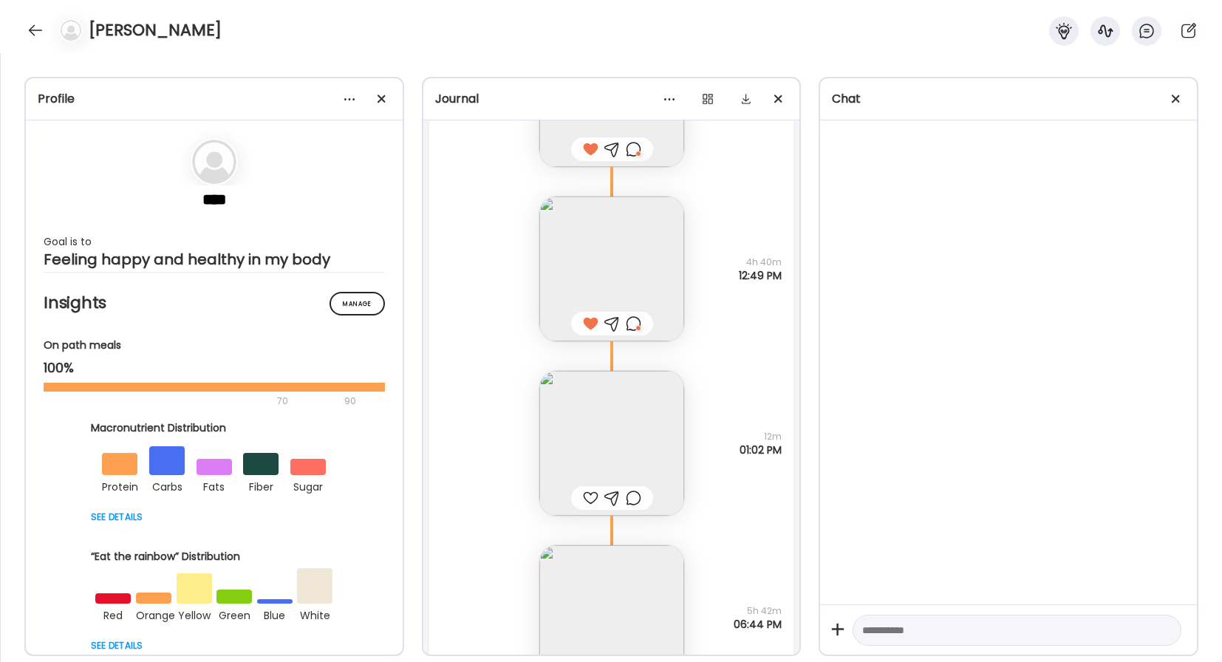
scroll to position [29118, 0]
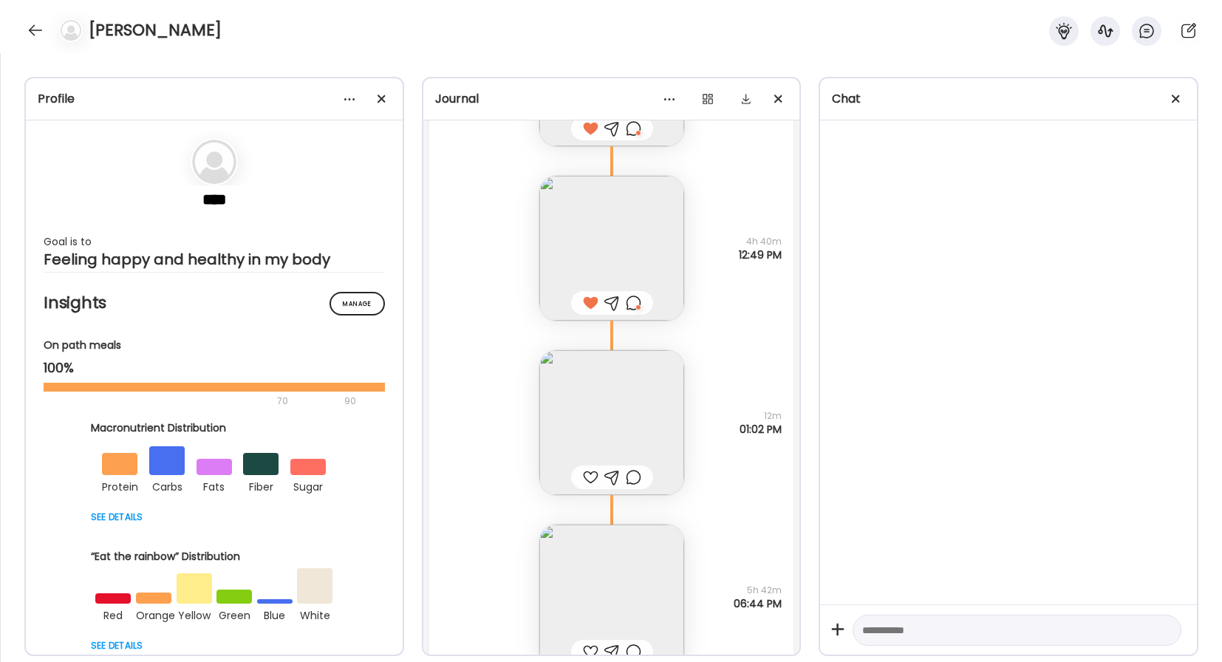
click at [599, 412] on img at bounding box center [611, 422] width 145 height 145
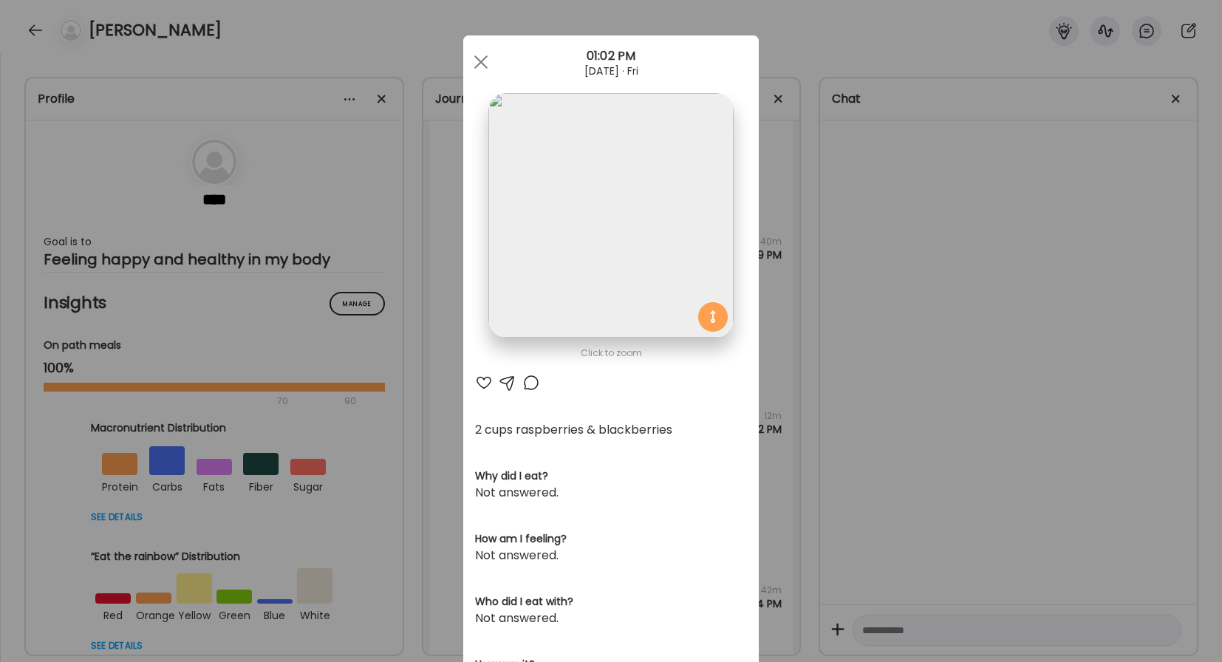
click at [484, 381] on div at bounding box center [484, 383] width 18 height 18
click at [531, 384] on div at bounding box center [531, 383] width 18 height 18
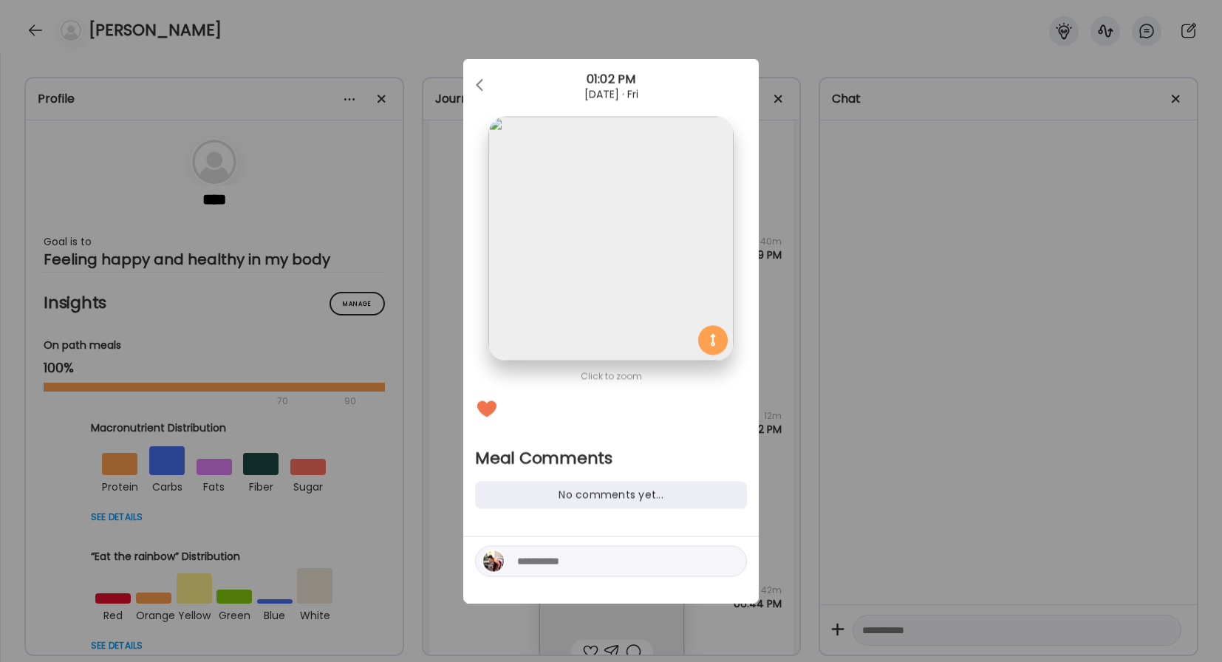
click at [582, 565] on textarea at bounding box center [617, 562] width 200 height 18
type textarea "**********"
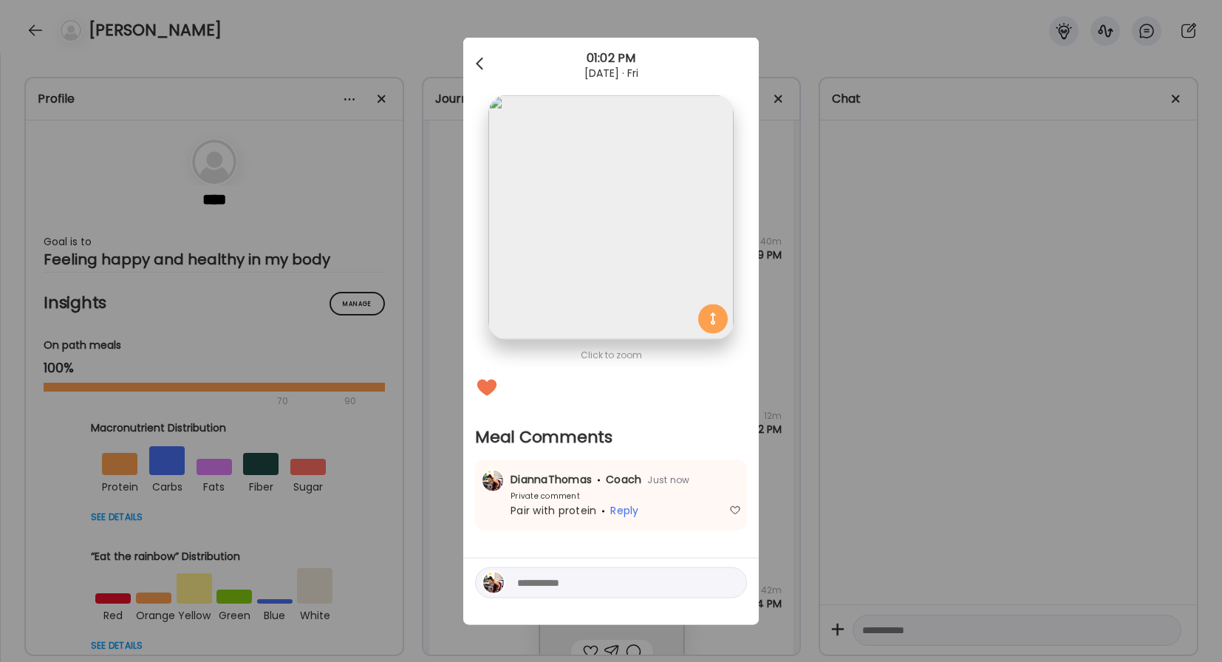
click at [476, 64] on div at bounding box center [481, 65] width 30 height 30
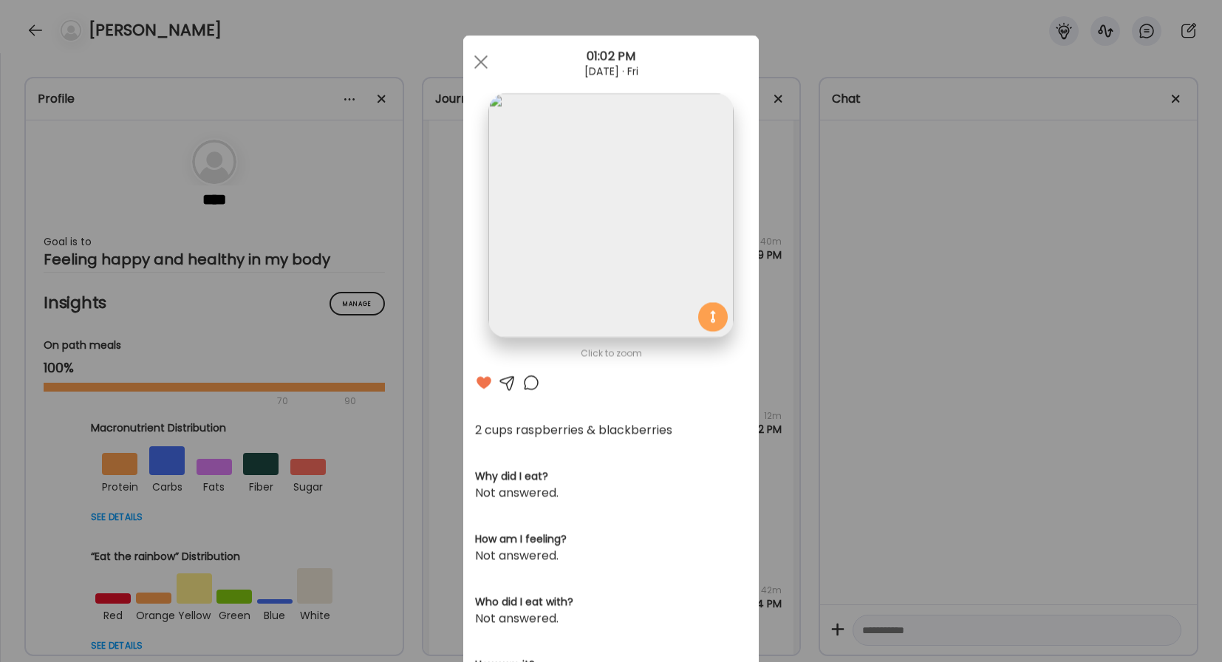
click at [476, 64] on div at bounding box center [481, 62] width 30 height 30
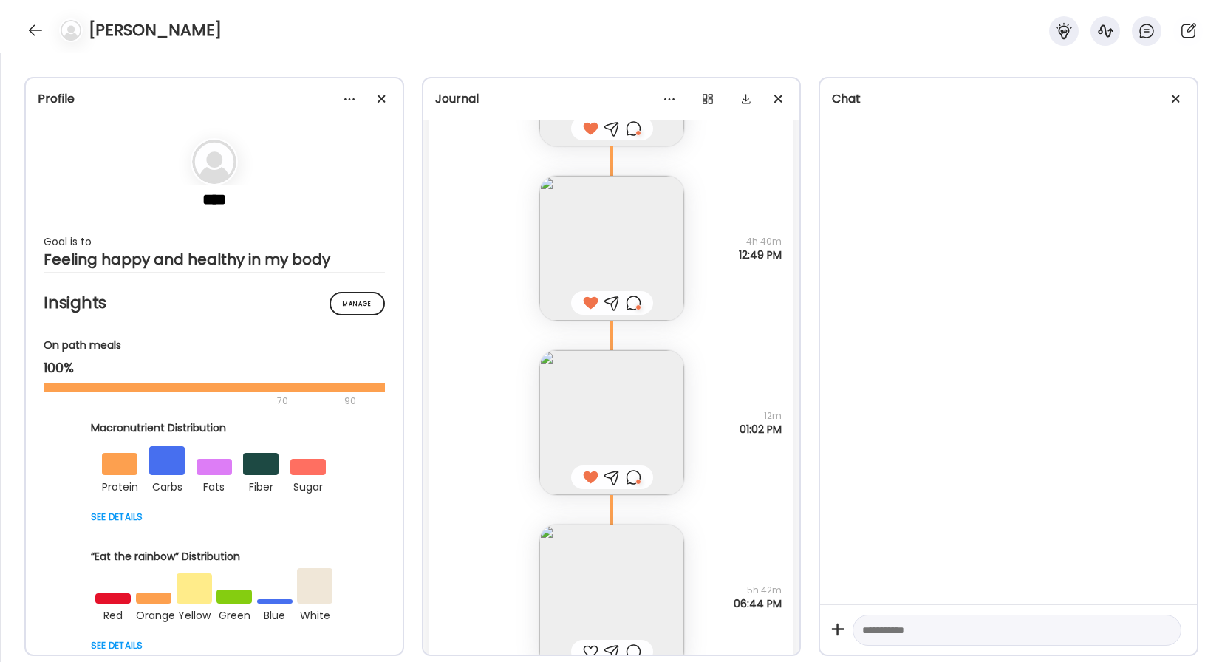
scroll to position [29265, 0]
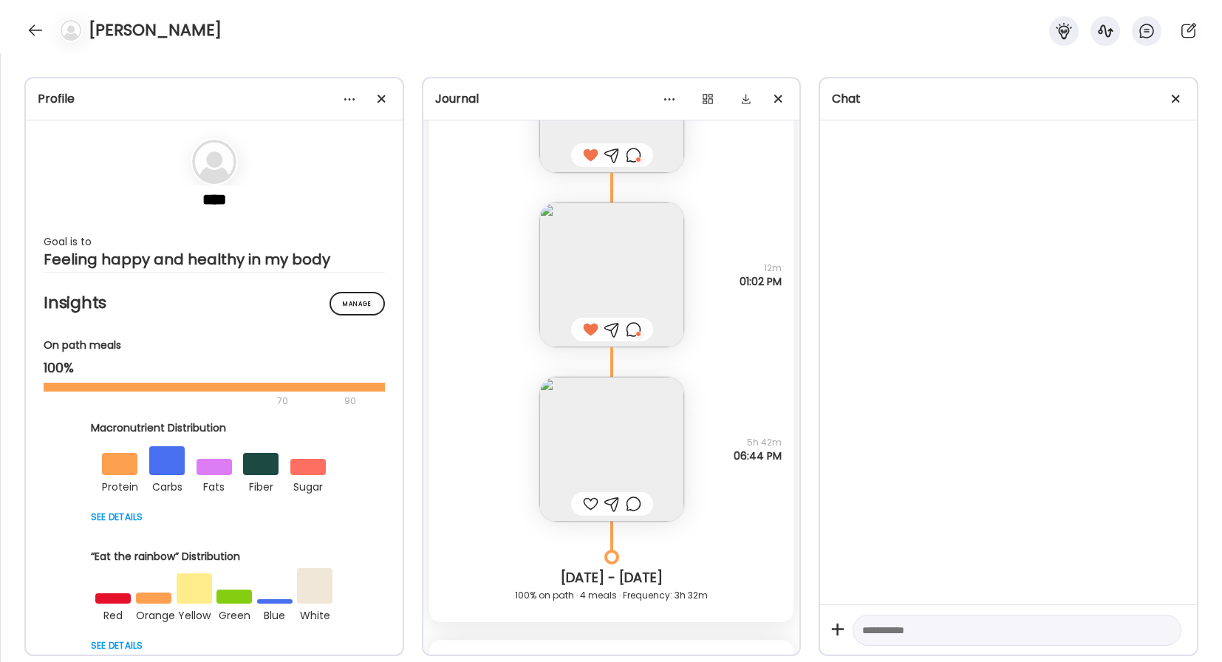
click at [610, 456] on img at bounding box center [611, 449] width 145 height 145
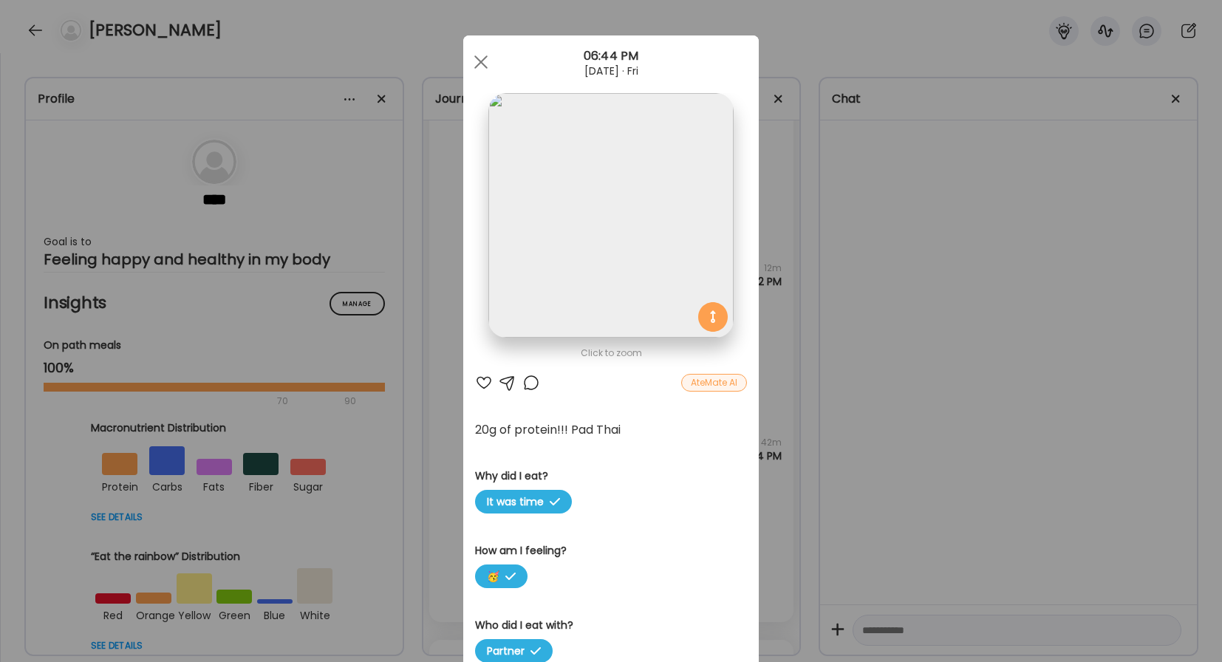
click at [528, 384] on div at bounding box center [531, 383] width 18 height 18
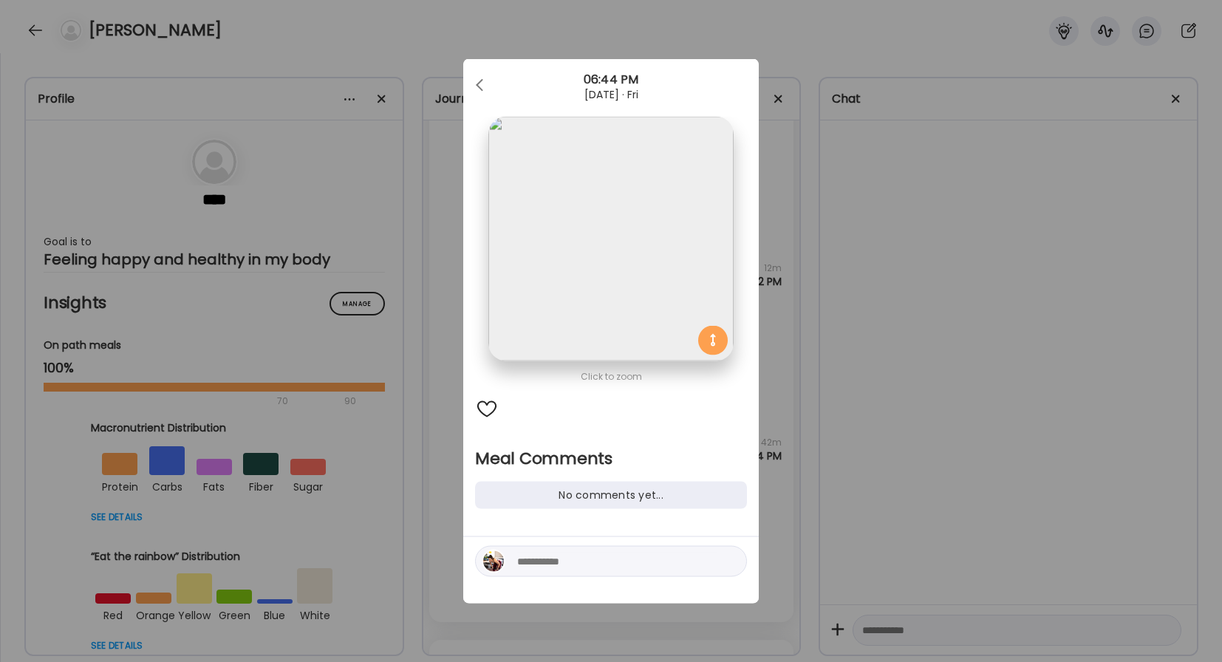
click at [556, 564] on textarea at bounding box center [617, 562] width 200 height 18
type textarea "**********"
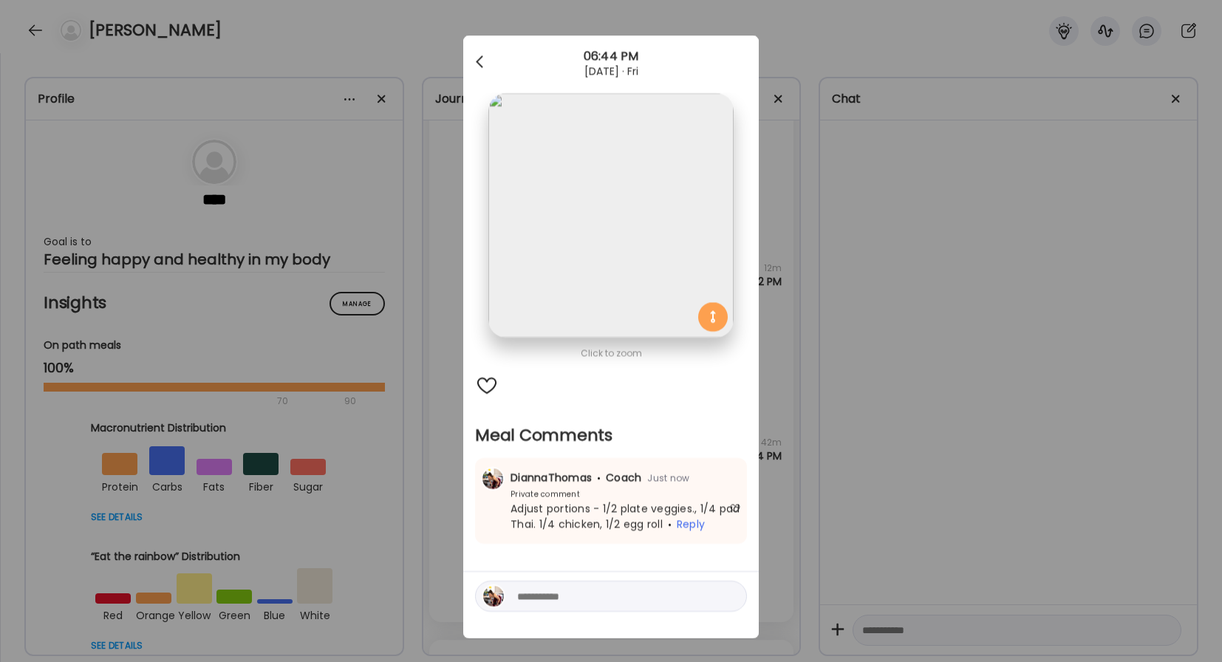
click at [477, 59] on div at bounding box center [481, 62] width 30 height 30
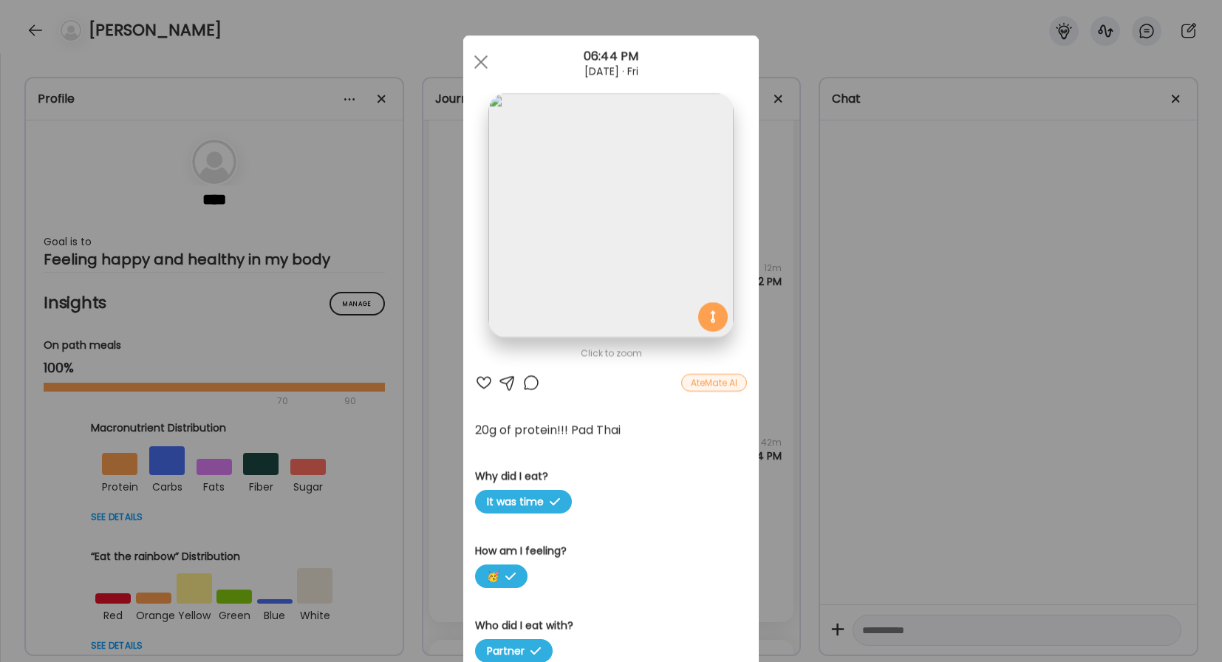
click at [477, 59] on span at bounding box center [480, 61] width 13 height 13
